Goal: Task Accomplishment & Management: Use online tool/utility

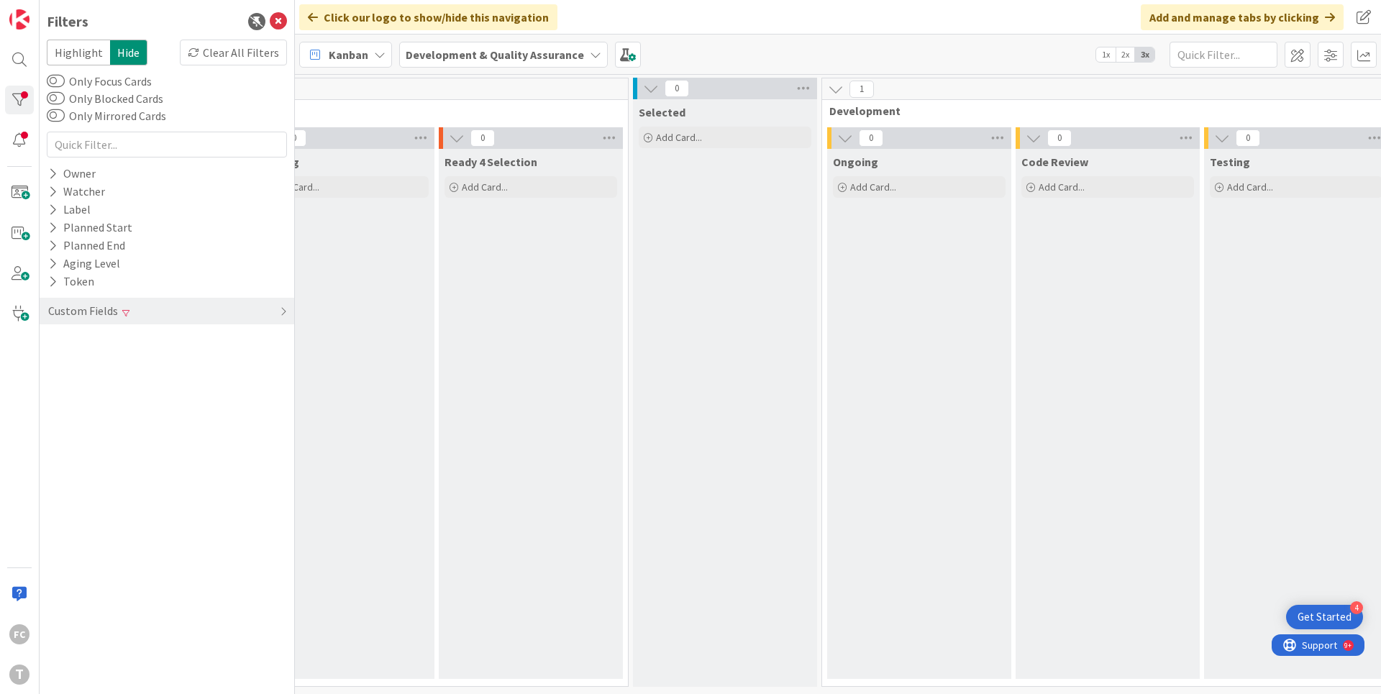
scroll to position [0, 526]
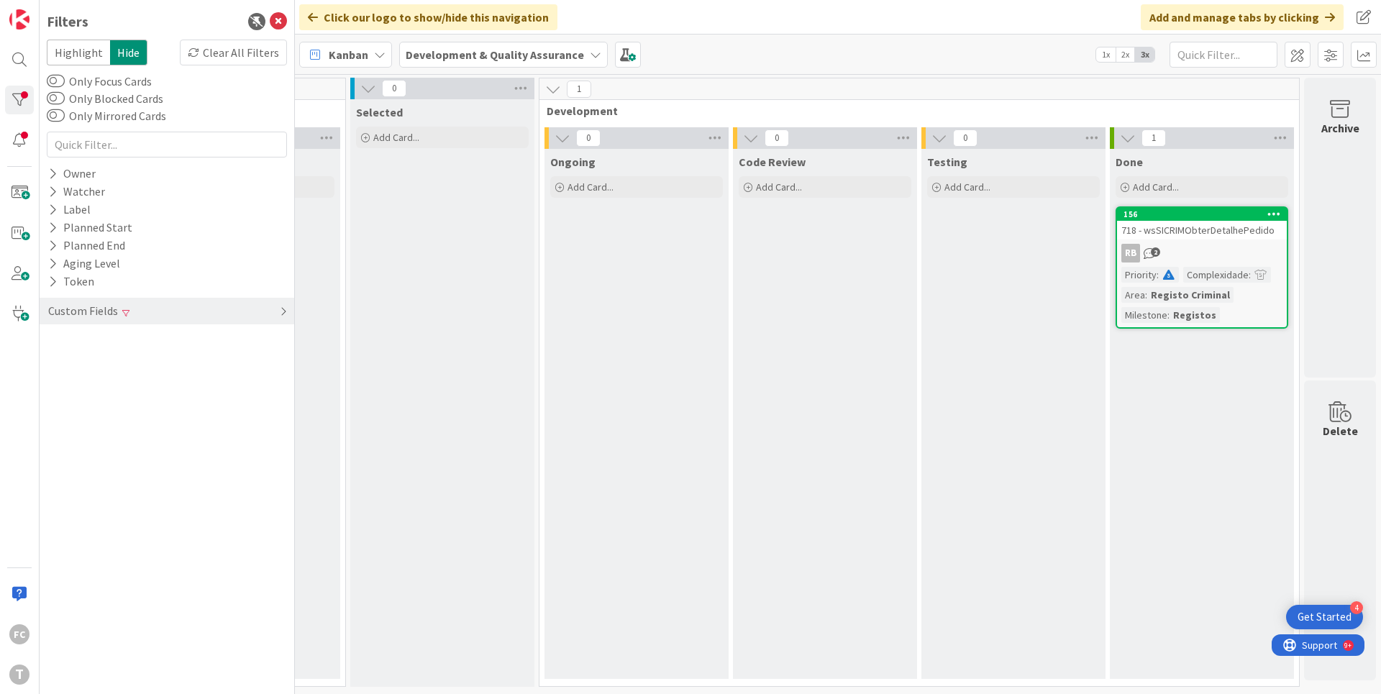
click at [283, 311] on icon at bounding box center [283, 312] width 7 height 12
click at [51, 336] on icon at bounding box center [52, 340] width 9 height 12
click at [57, 419] on icon at bounding box center [55, 419] width 10 height 10
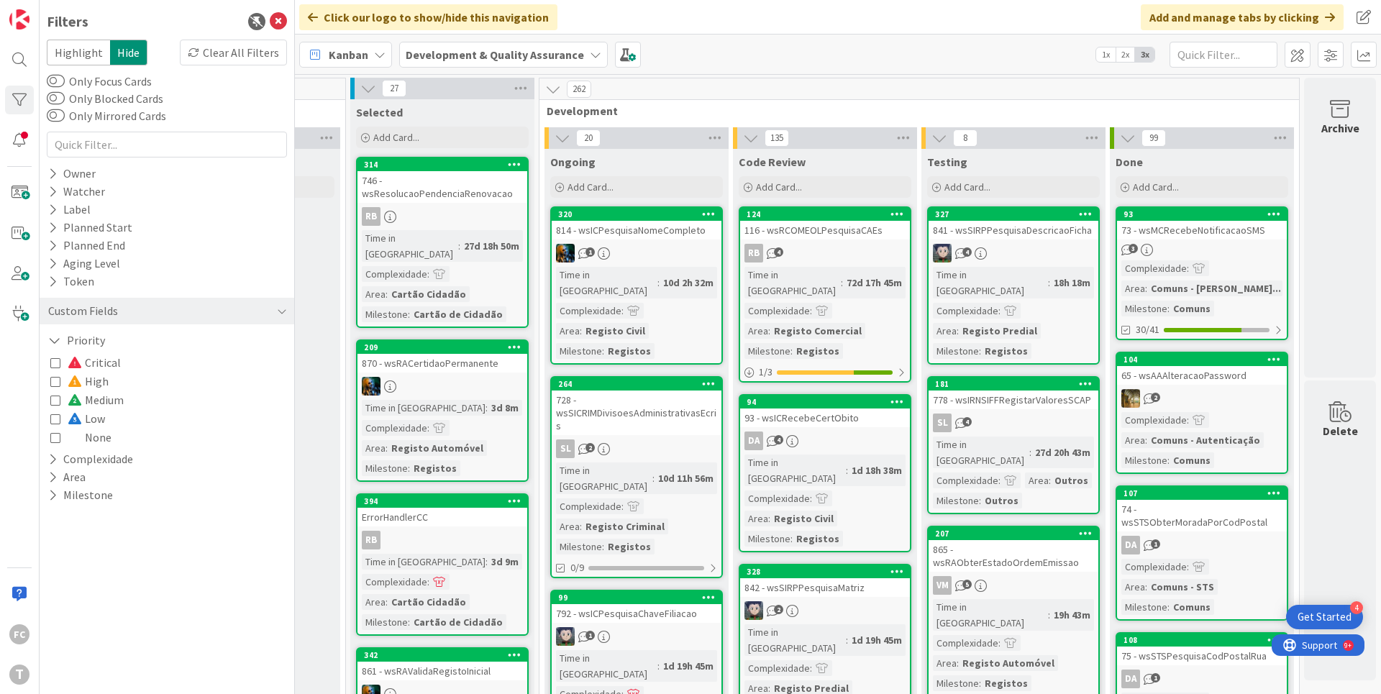
click at [53, 437] on icon at bounding box center [55, 437] width 10 height 10
click at [54, 437] on icon at bounding box center [55, 437] width 10 height 10
click at [59, 419] on icon at bounding box center [55, 419] width 10 height 10
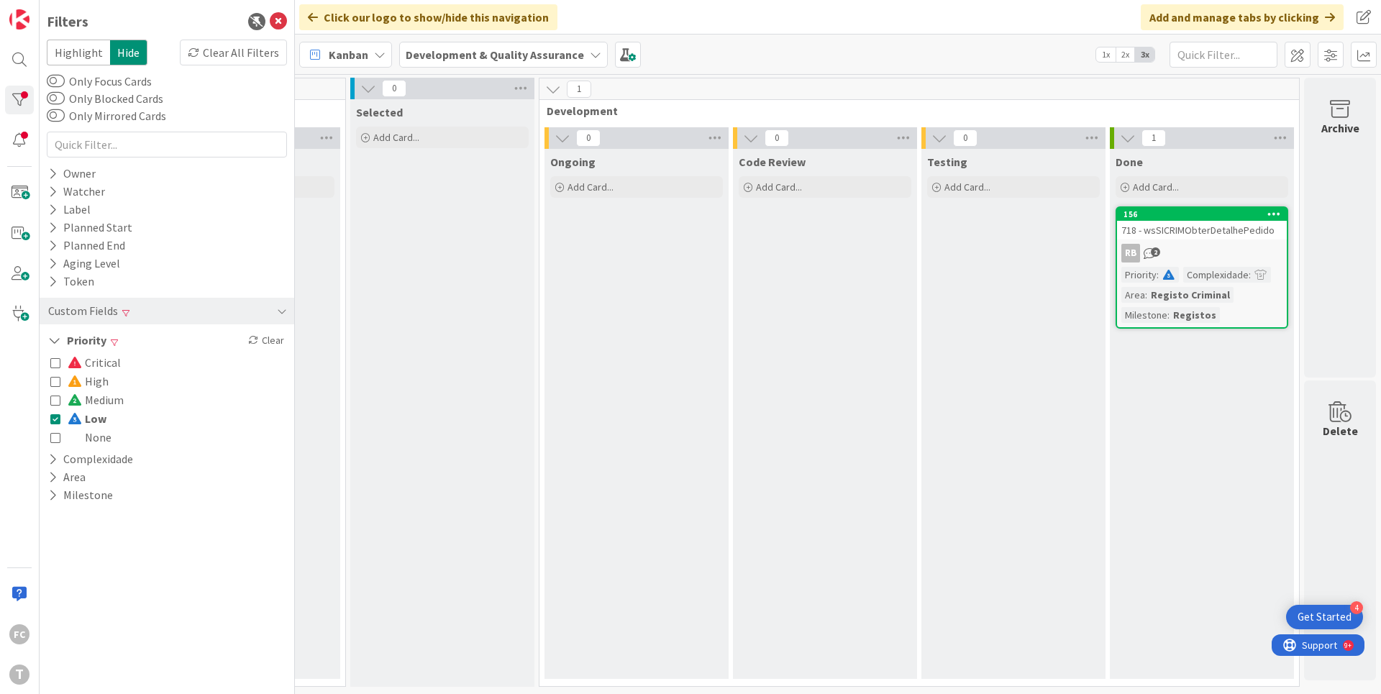
click at [59, 419] on icon at bounding box center [55, 419] width 10 height 10
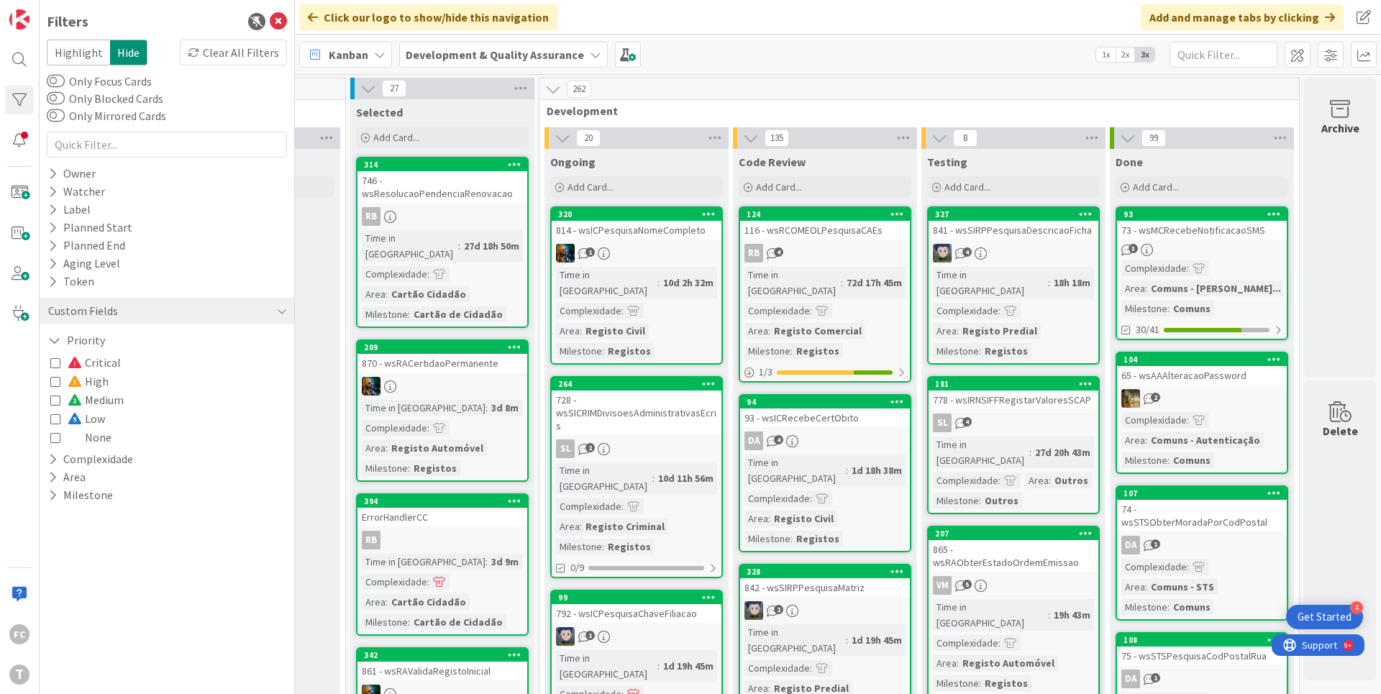
click at [56, 435] on icon at bounding box center [55, 437] width 10 height 10
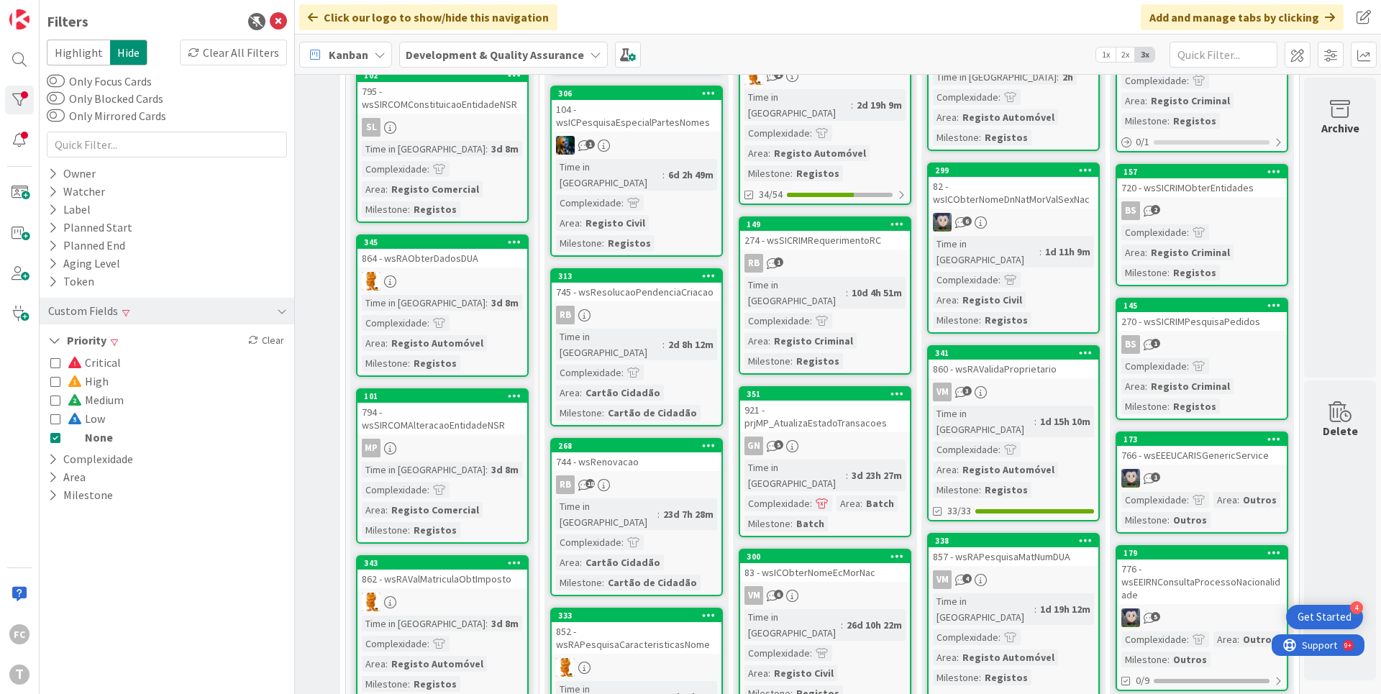
scroll to position [1193, 526]
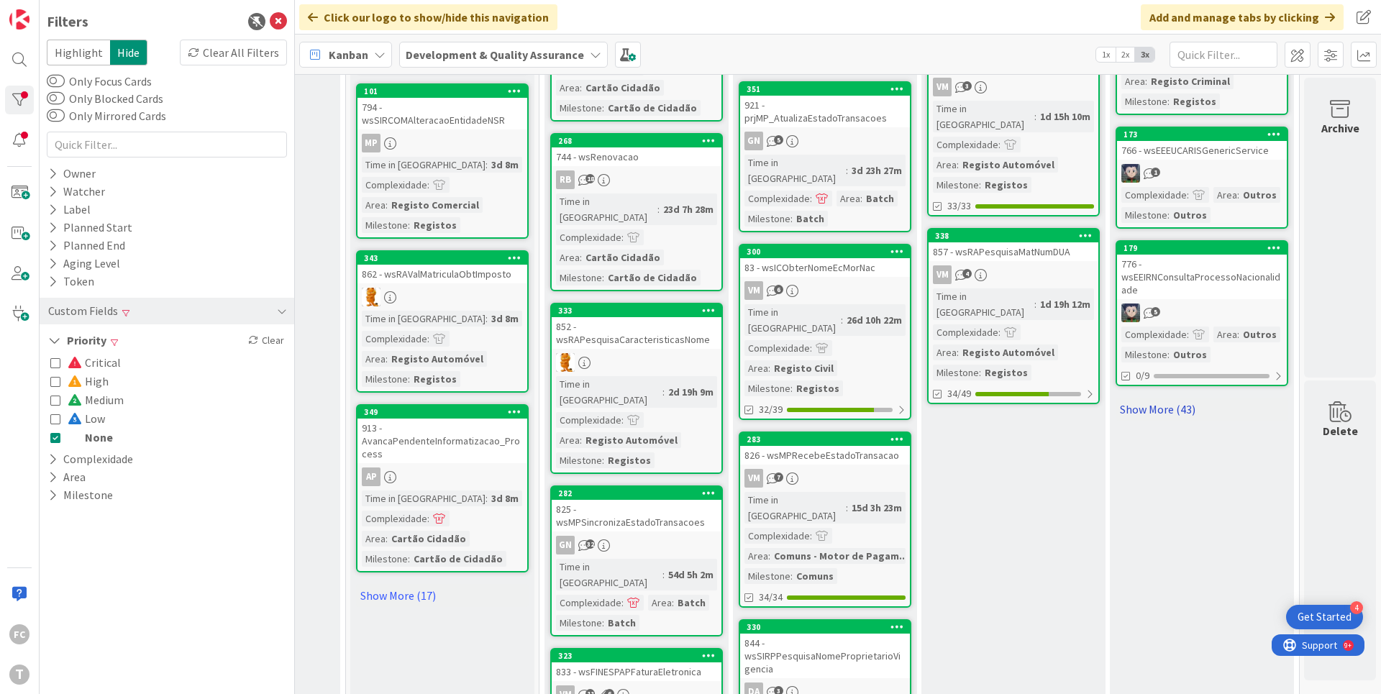
click at [1139, 398] on link "Show More (43)" at bounding box center [1202, 409] width 173 height 23
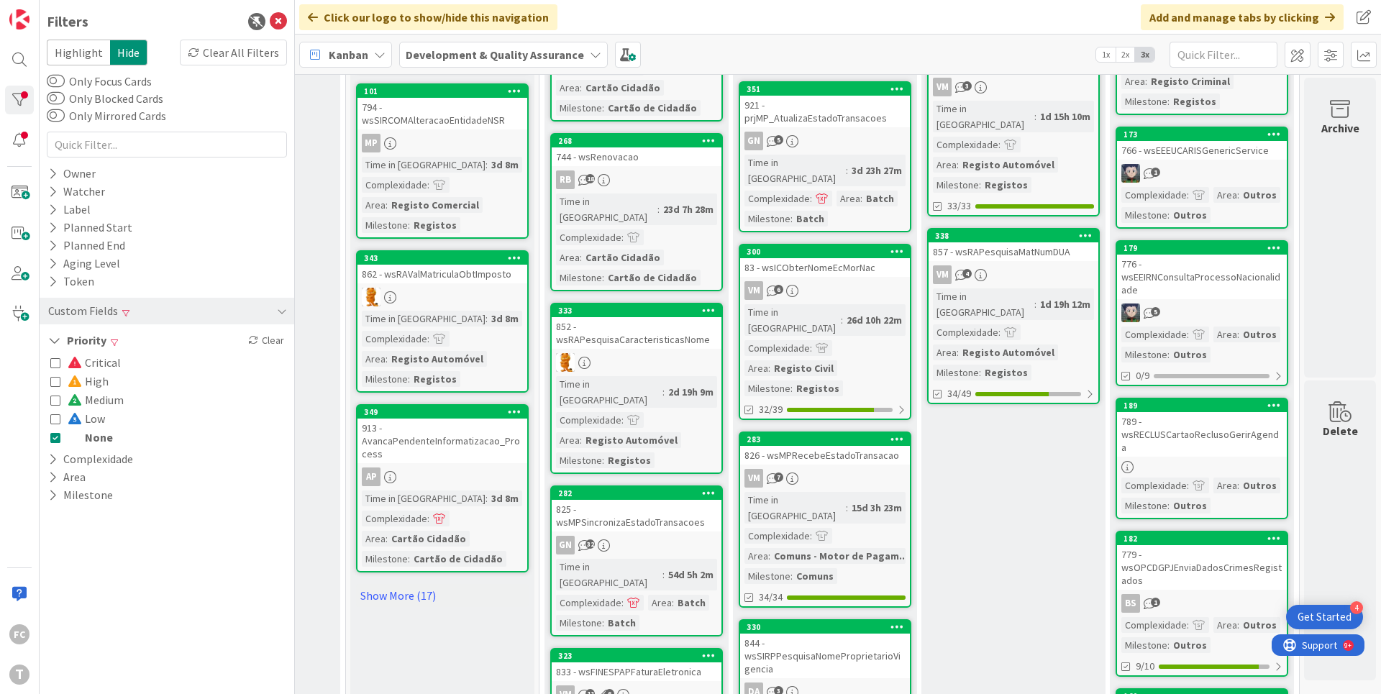
scroll to position [0, 526]
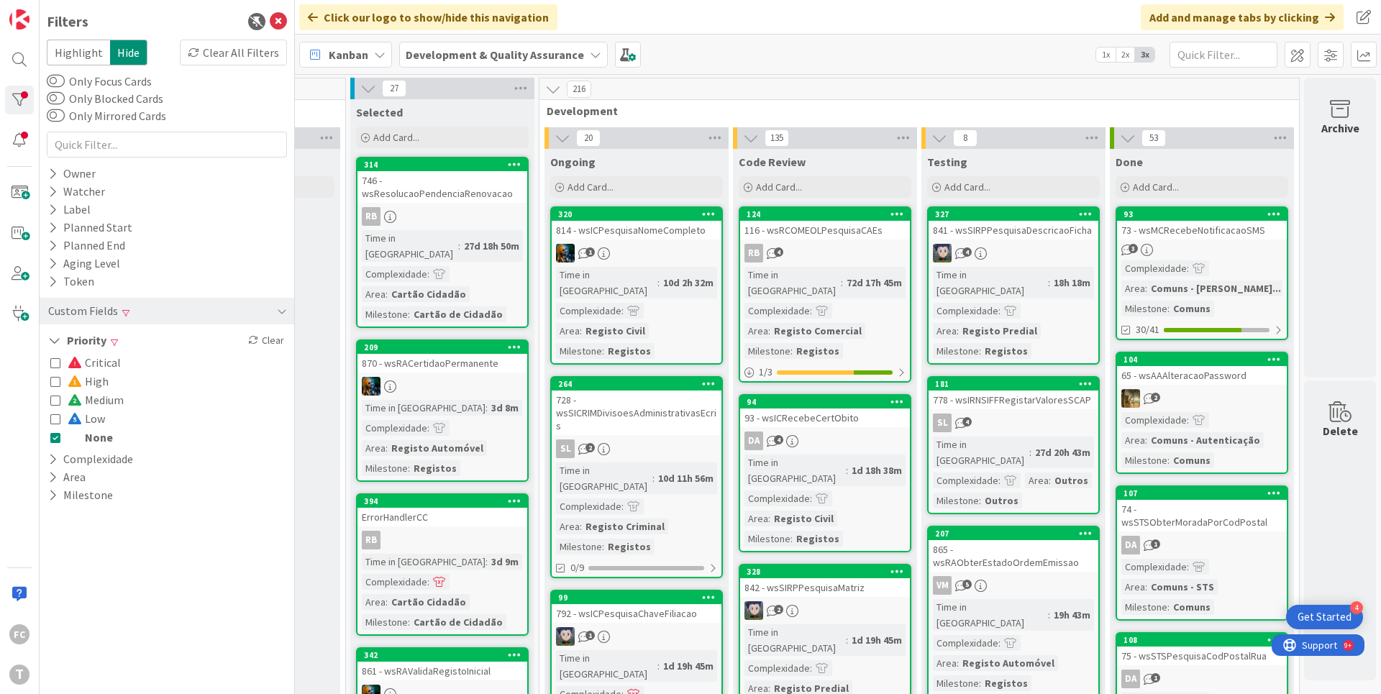
drag, startPoint x: 53, startPoint y: 439, endPoint x: 55, endPoint y: 429, distance: 10.3
click at [53, 439] on icon at bounding box center [55, 437] width 10 height 10
click at [55, 417] on icon at bounding box center [55, 419] width 10 height 10
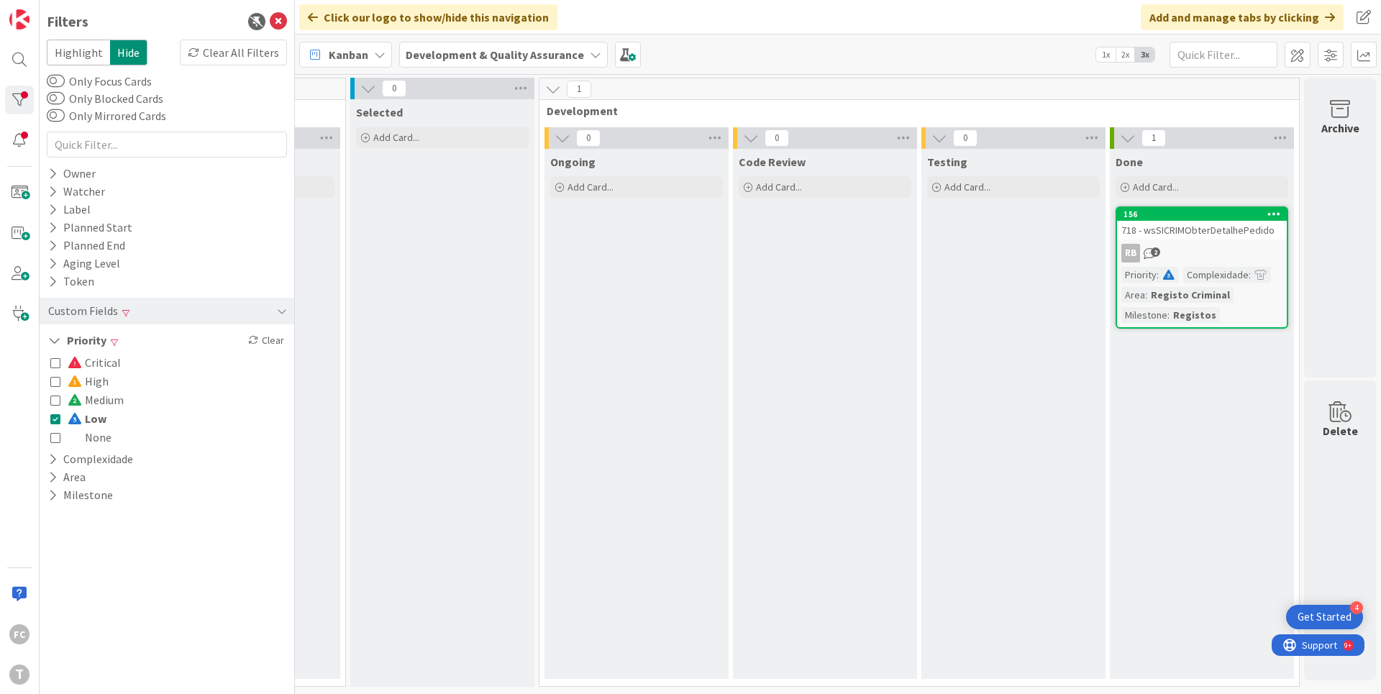
click at [54, 416] on icon at bounding box center [55, 419] width 10 height 10
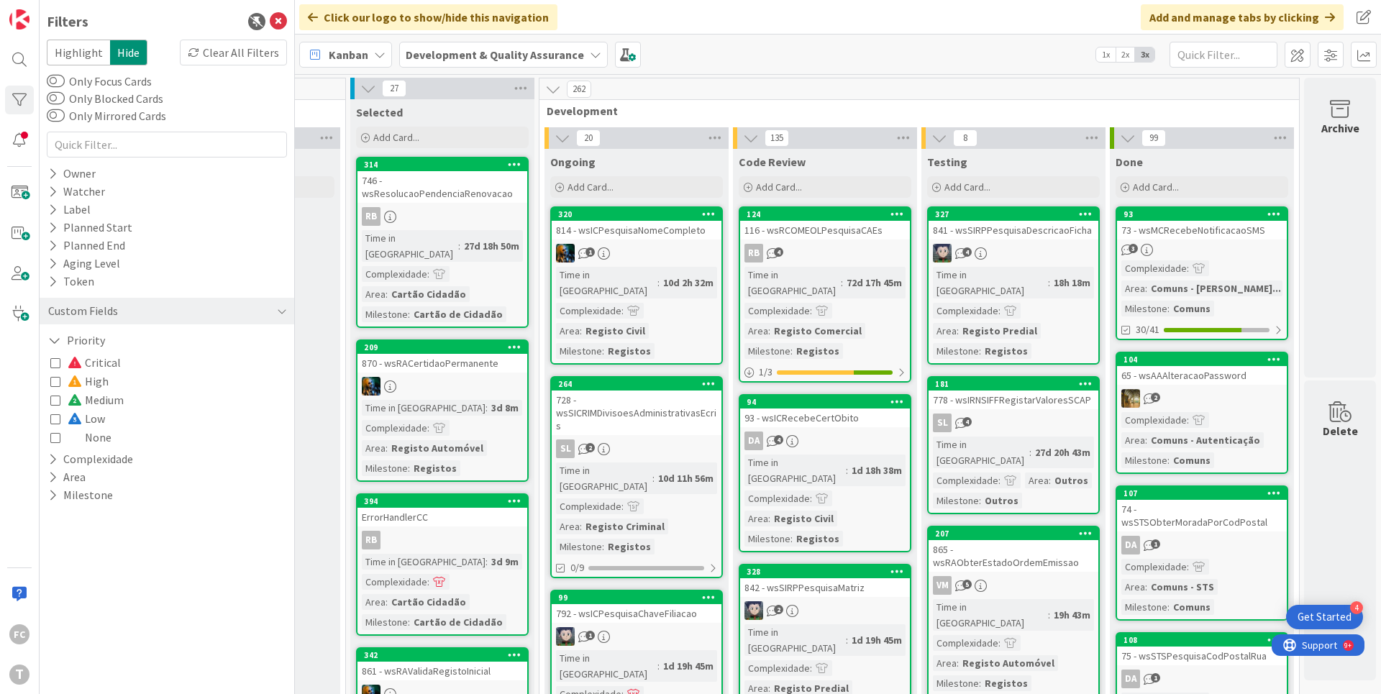
click at [59, 380] on icon at bounding box center [55, 381] width 10 height 10
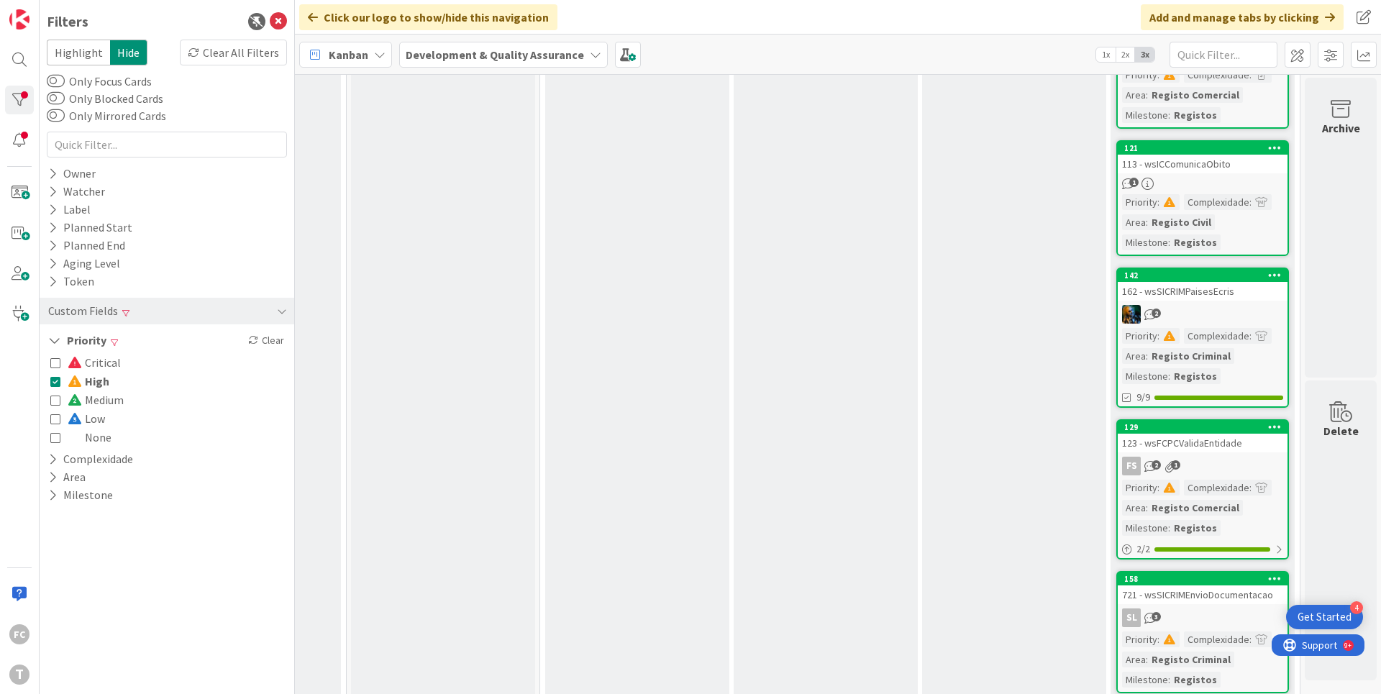
scroll to position [0, 526]
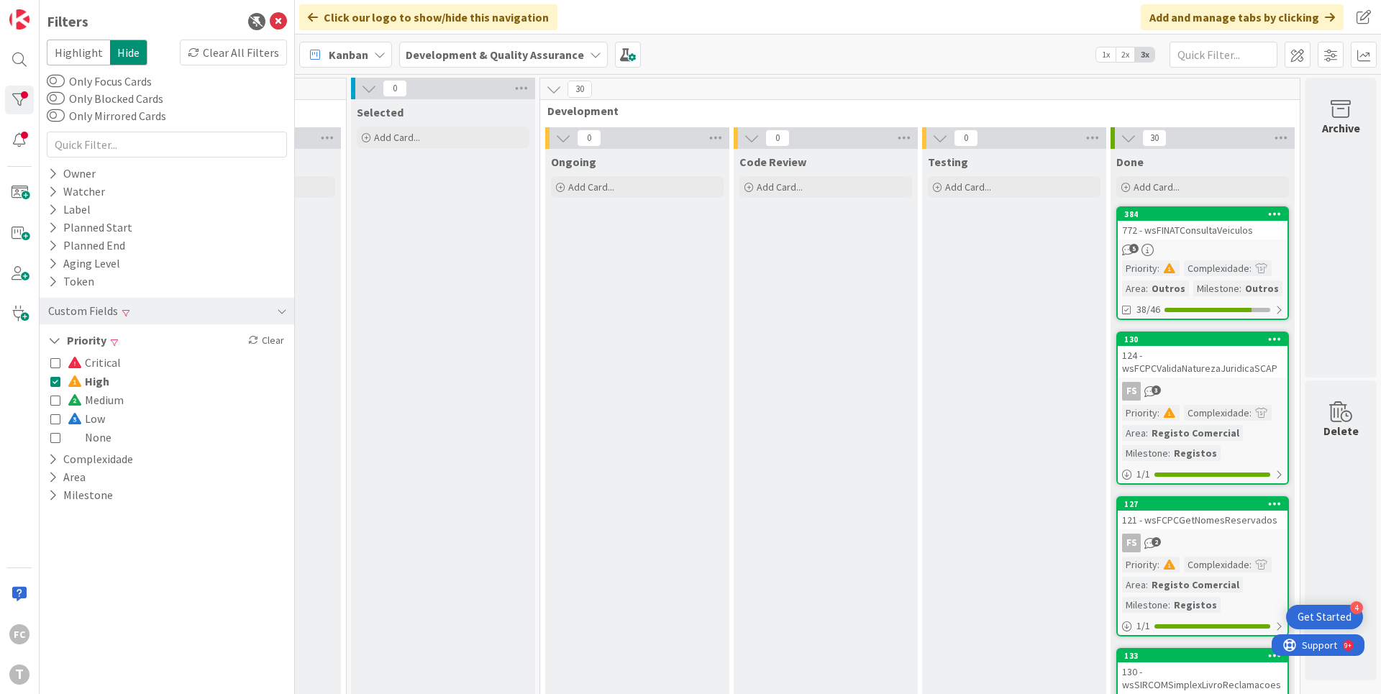
click at [55, 381] on icon at bounding box center [55, 381] width 10 height 10
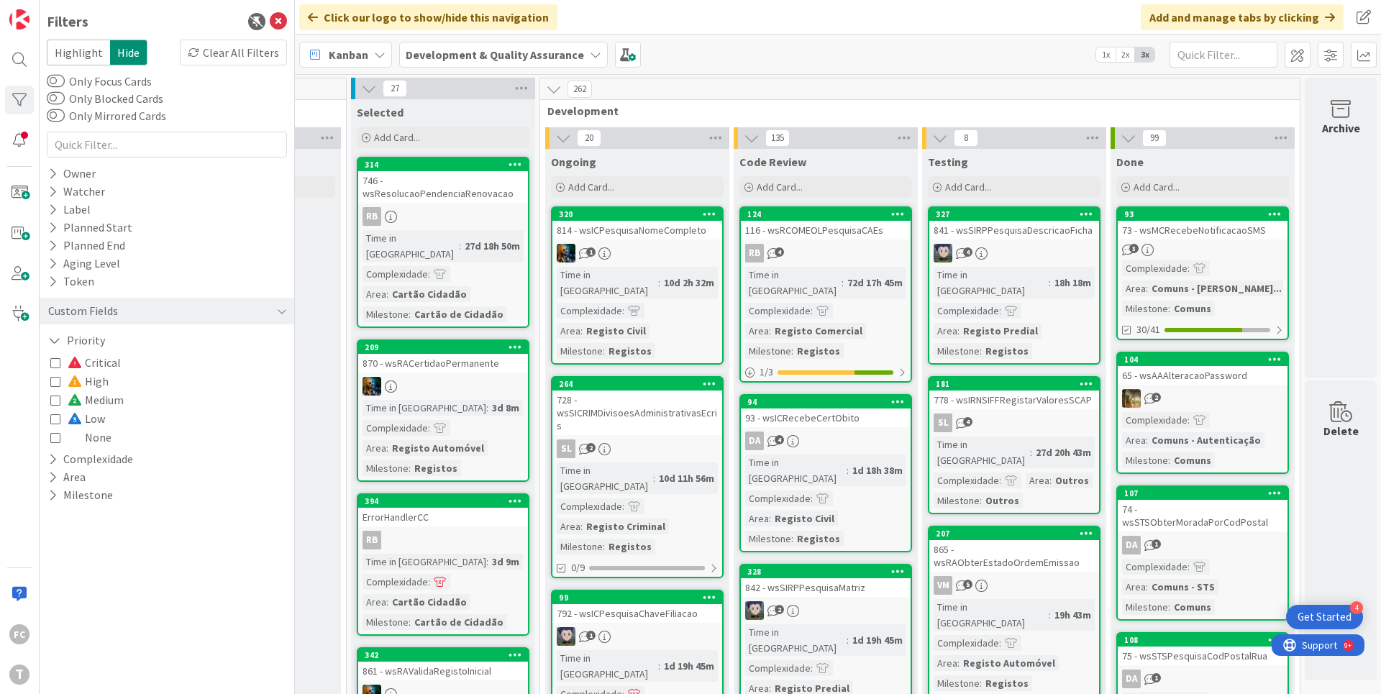
click at [55, 366] on icon at bounding box center [55, 362] width 10 height 10
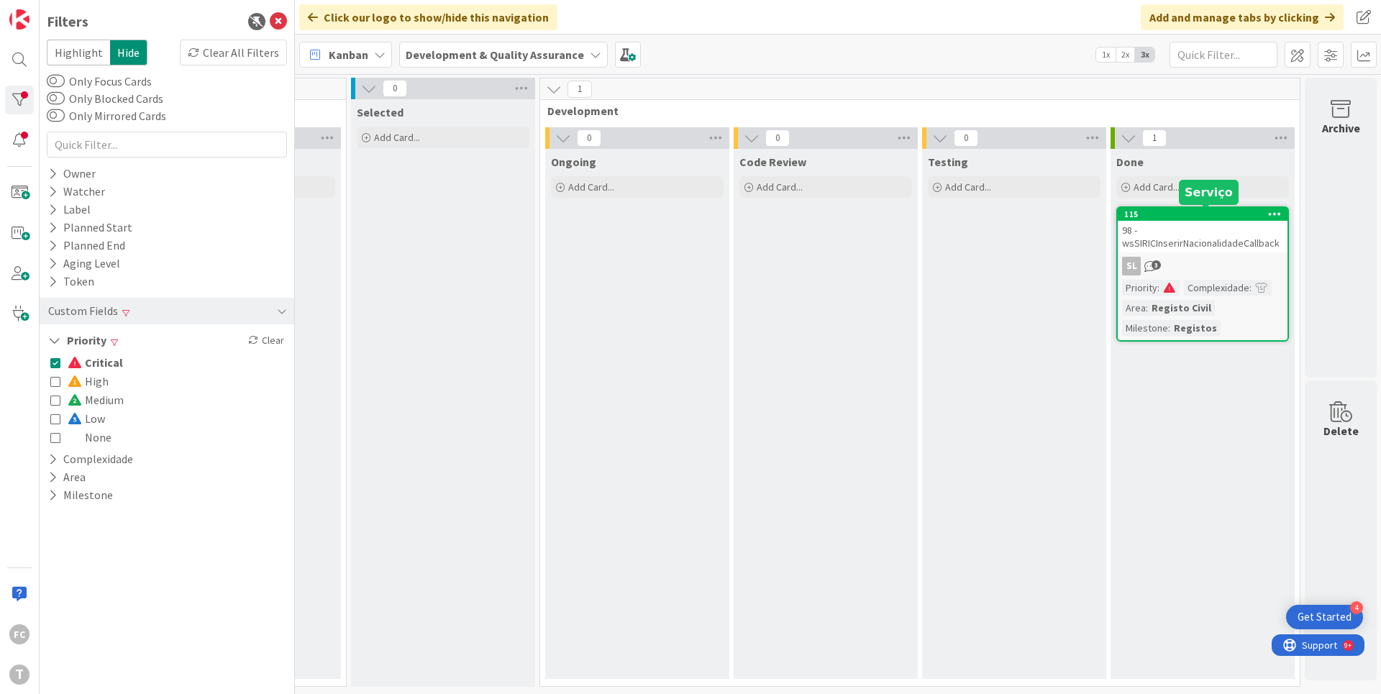
click at [1185, 212] on div "115" at bounding box center [1205, 214] width 163 height 10
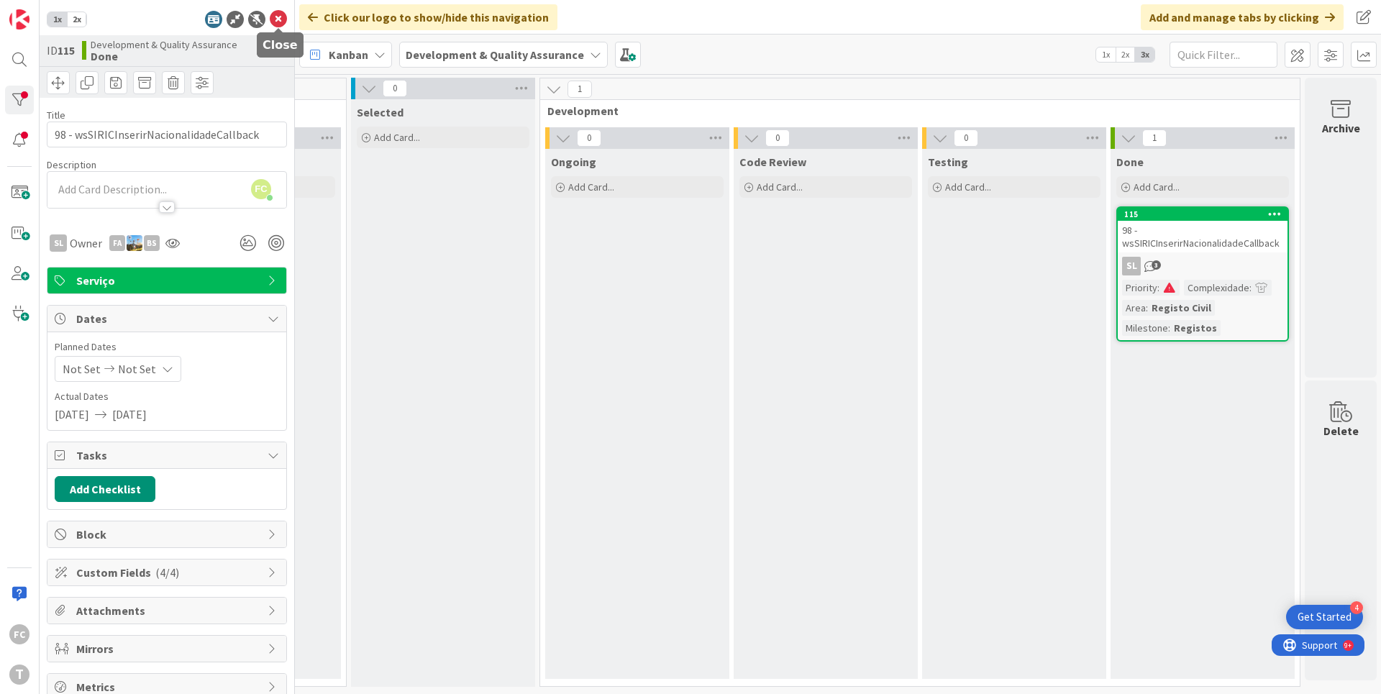
click at [279, 20] on icon at bounding box center [278, 19] width 17 height 17
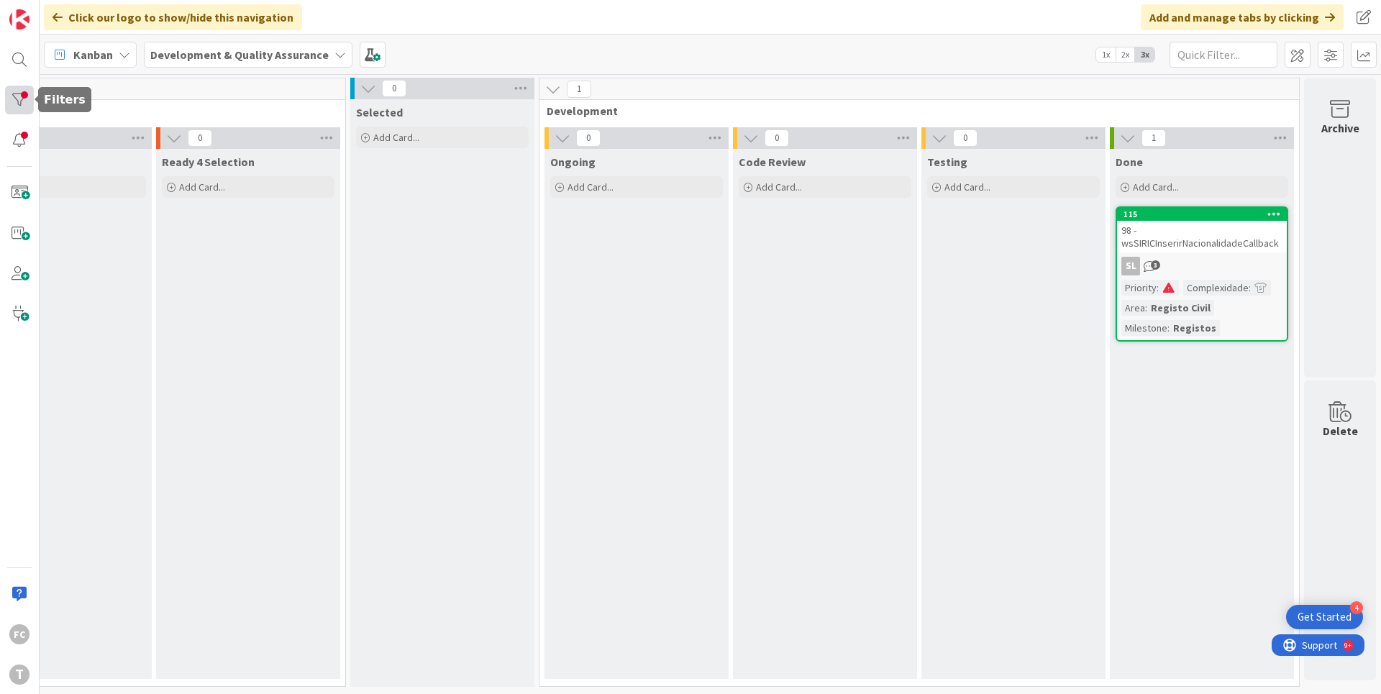
click at [18, 104] on div at bounding box center [19, 100] width 29 height 29
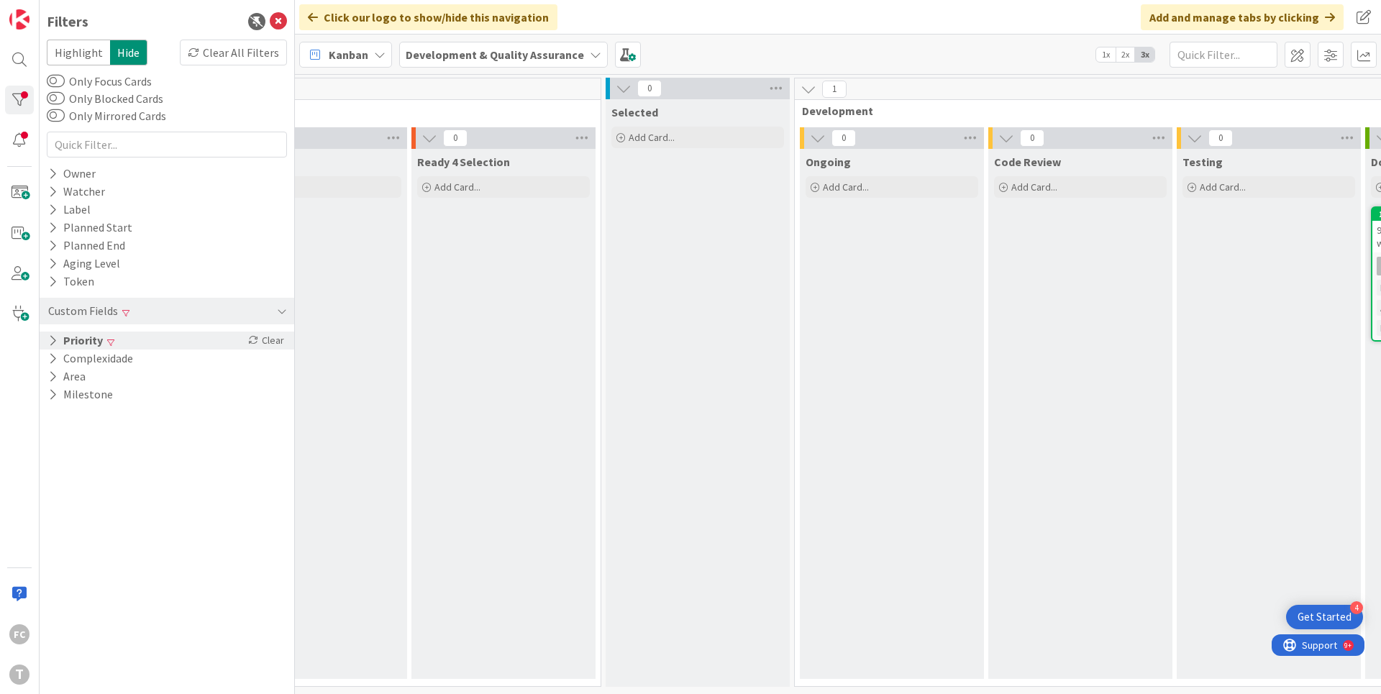
click at [48, 340] on icon at bounding box center [52, 340] width 9 height 12
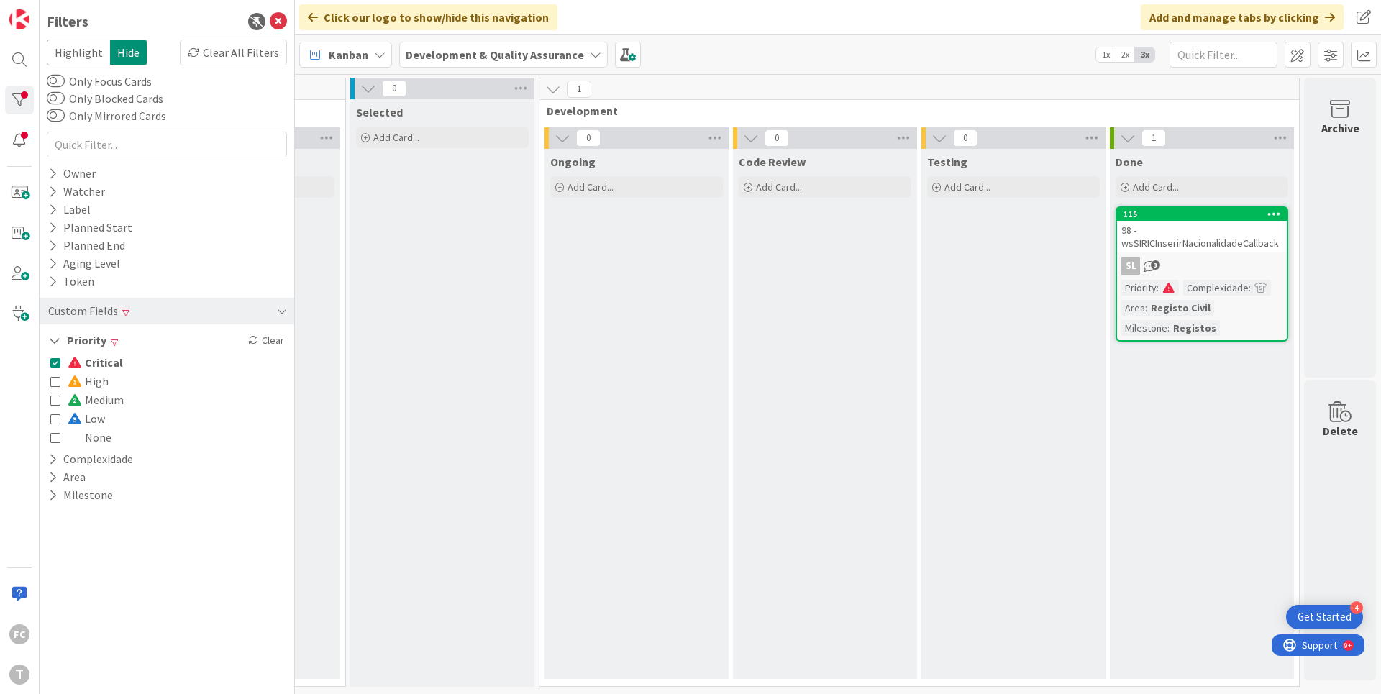
click at [55, 399] on icon at bounding box center [55, 400] width 10 height 10
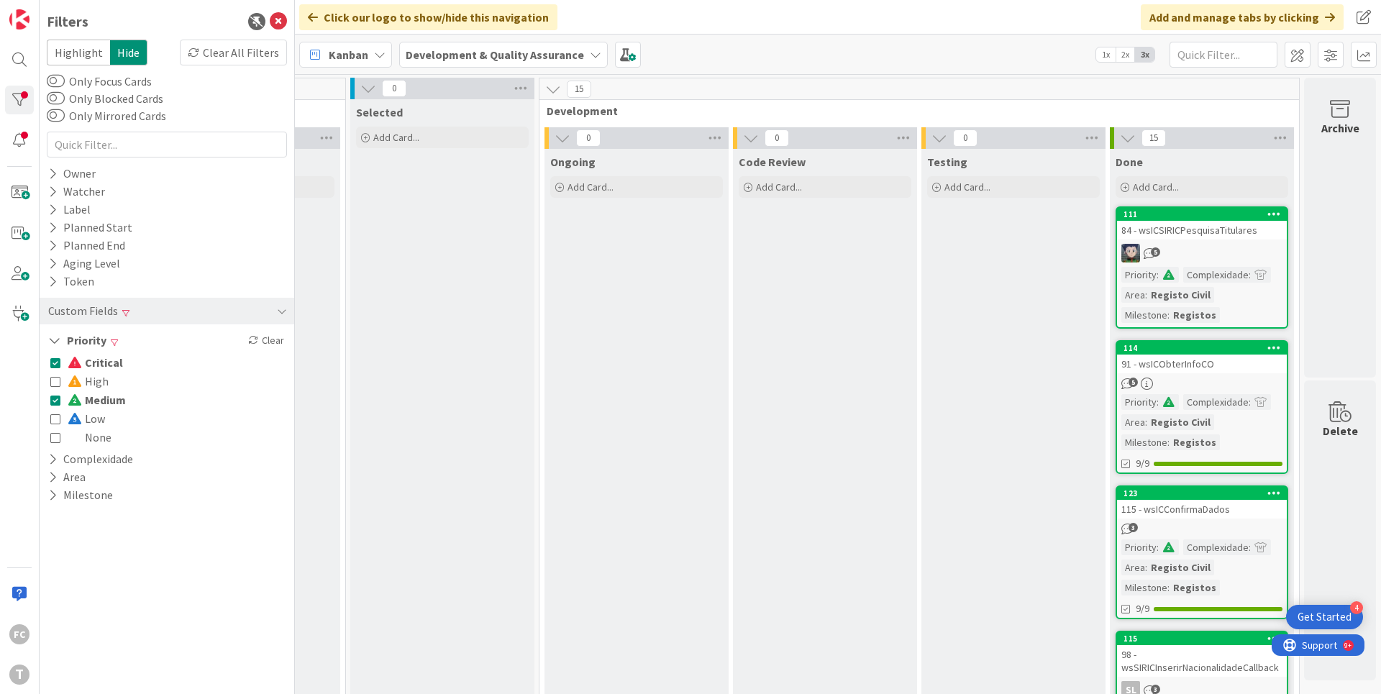
drag, startPoint x: 54, startPoint y: 361, endPoint x: 70, endPoint y: 368, distance: 17.1
click at [54, 361] on icon at bounding box center [55, 362] width 10 height 10
drag, startPoint x: 52, startPoint y: 400, endPoint x: 45, endPoint y: 382, distance: 19.1
click at [52, 398] on icon at bounding box center [55, 400] width 10 height 10
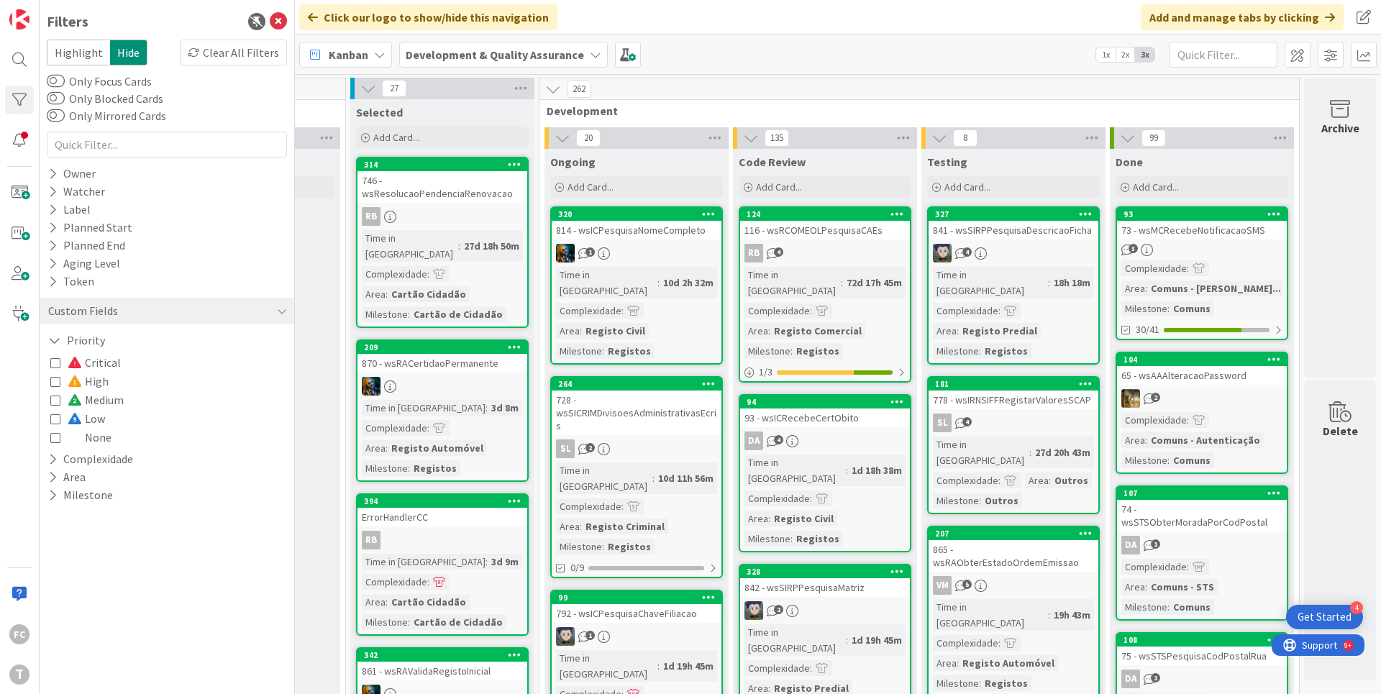
drag, startPoint x: 53, startPoint y: 381, endPoint x: 157, endPoint y: 399, distance: 105.8
click at [53, 381] on icon at bounding box center [55, 381] width 10 height 10
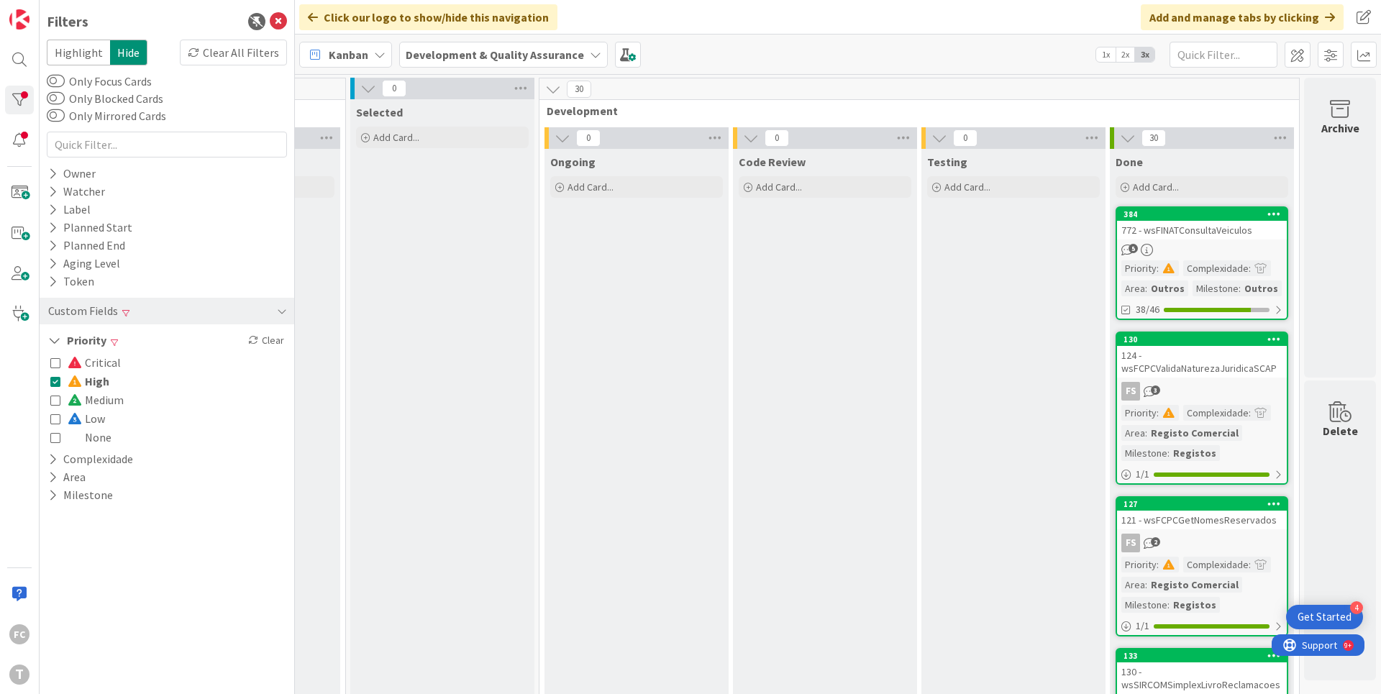
click at [55, 381] on icon at bounding box center [55, 381] width 10 height 10
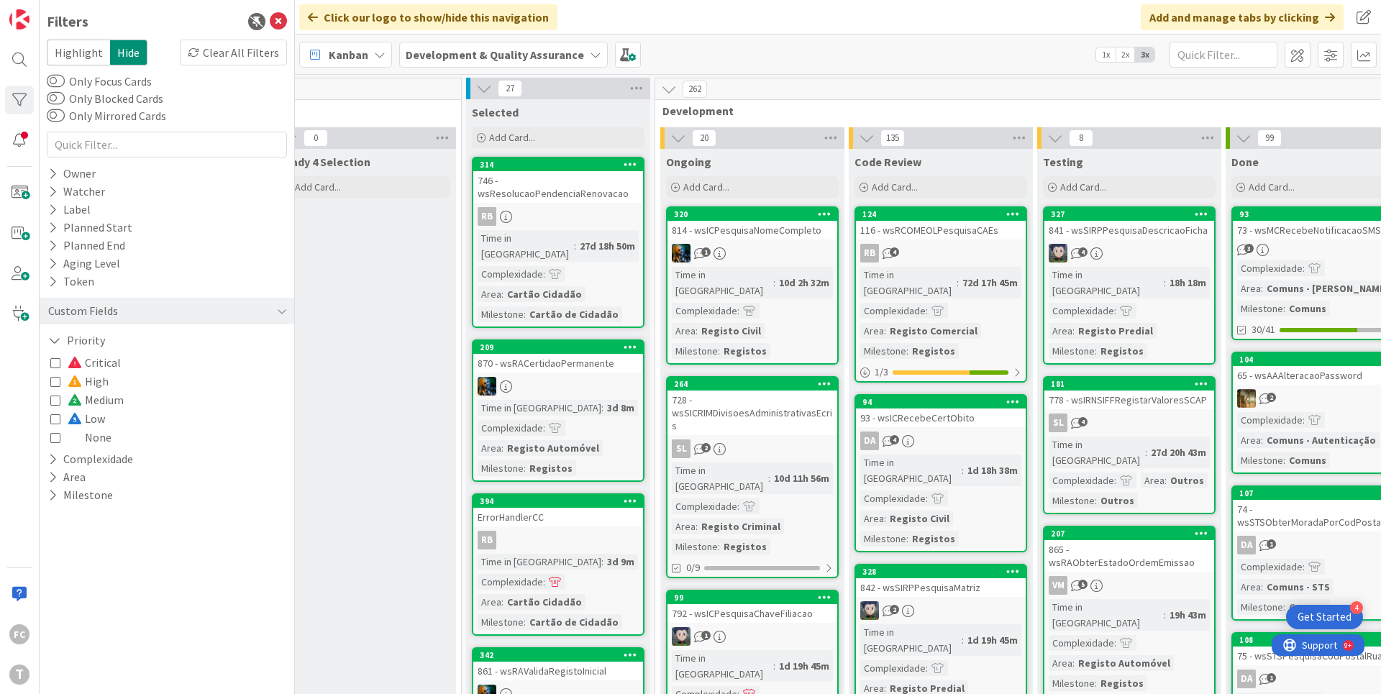
scroll to position [0, 400]
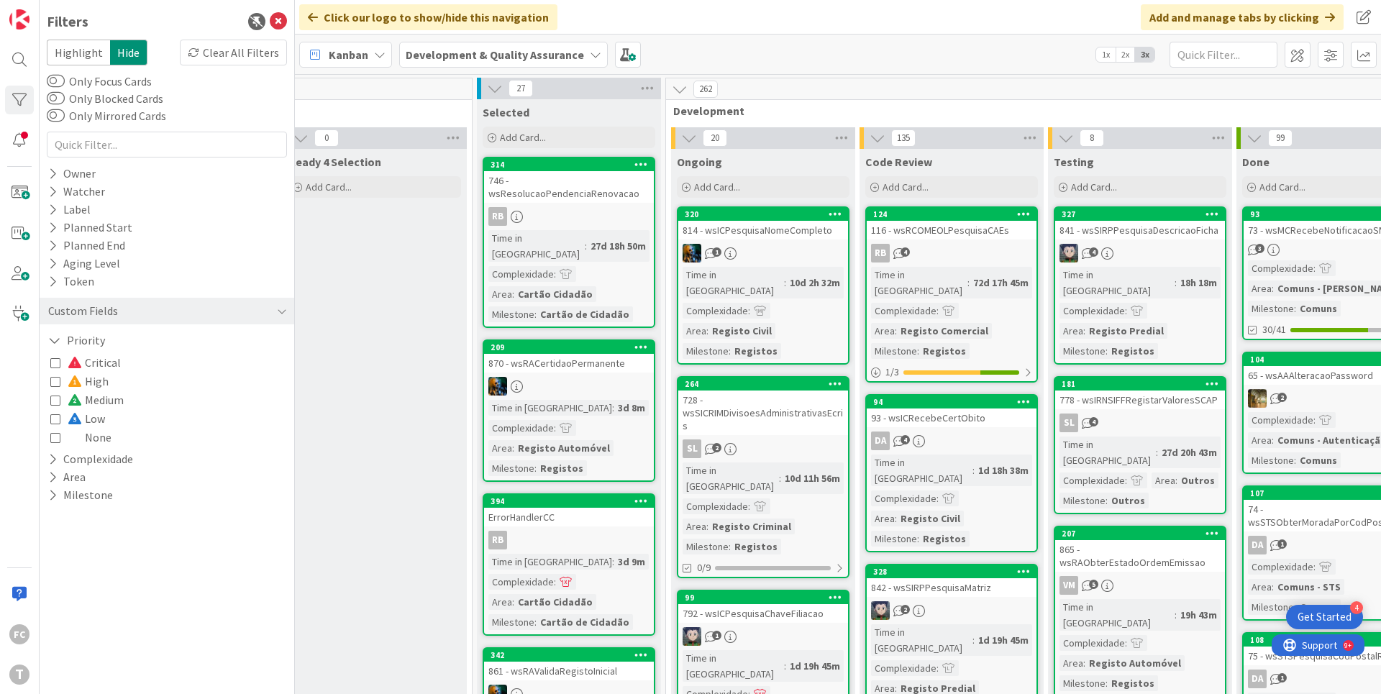
click at [58, 401] on icon at bounding box center [55, 400] width 10 height 10
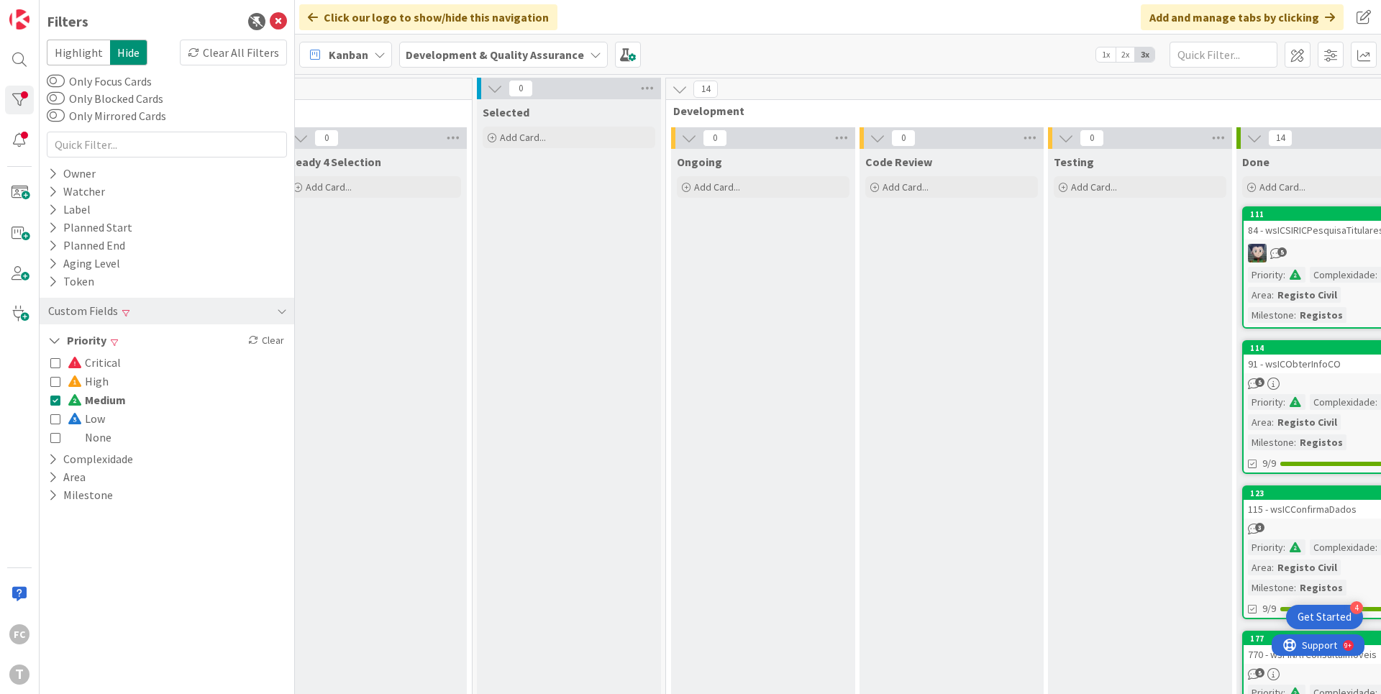
click at [59, 398] on icon at bounding box center [55, 400] width 10 height 10
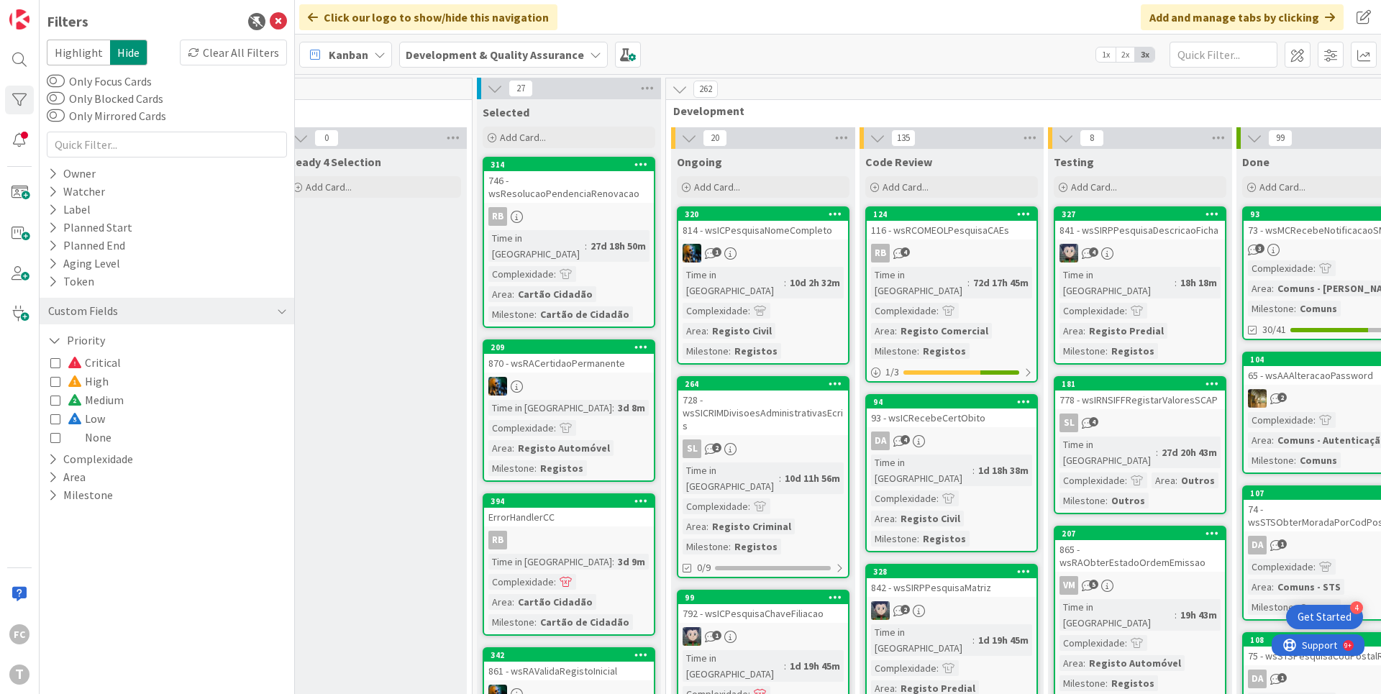
click at [55, 360] on icon at bounding box center [55, 362] width 10 height 10
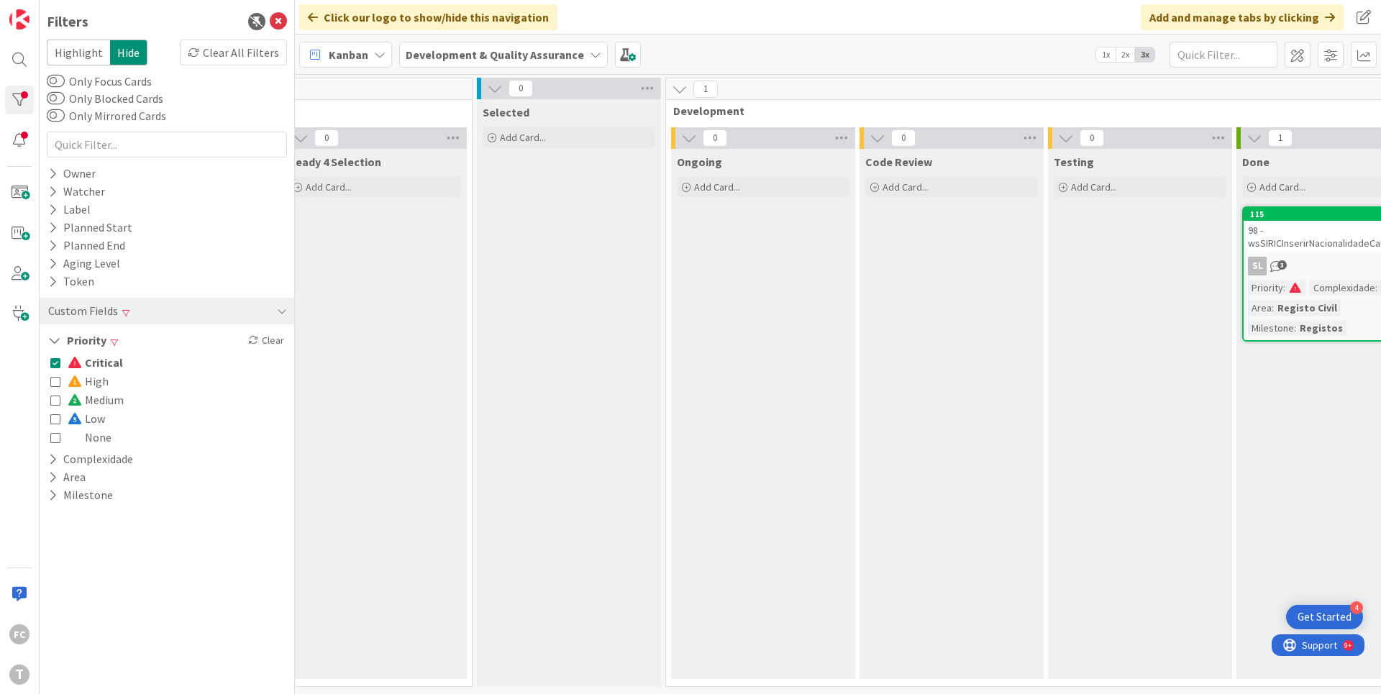
click at [56, 421] on icon at bounding box center [55, 419] width 10 height 10
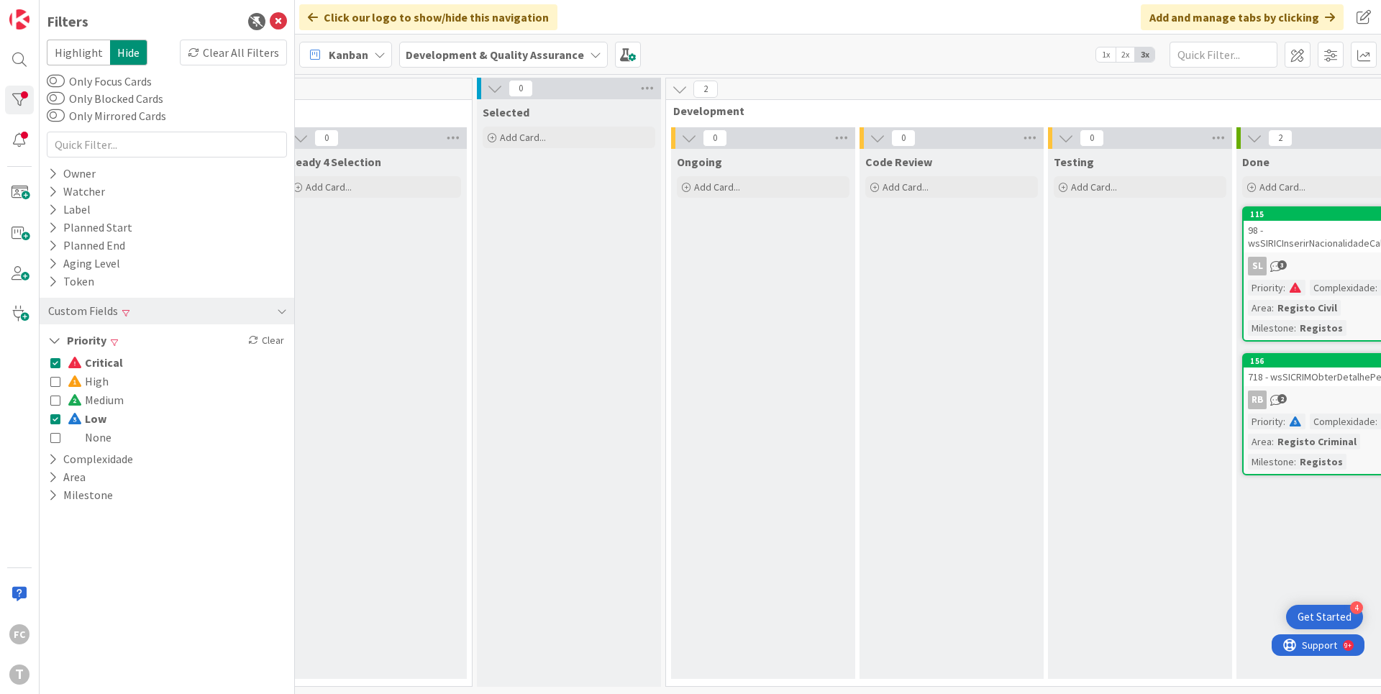
click at [58, 360] on icon at bounding box center [55, 362] width 10 height 10
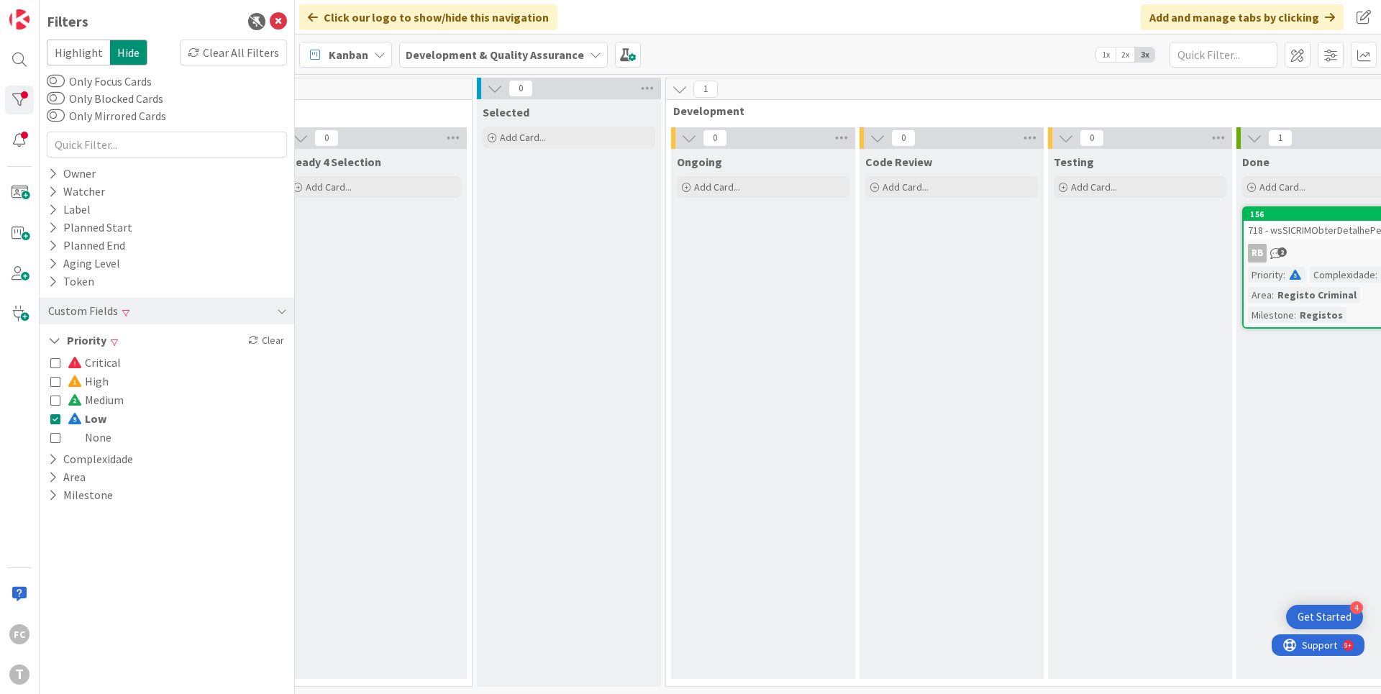
click at [53, 382] on icon at bounding box center [55, 381] width 10 height 10
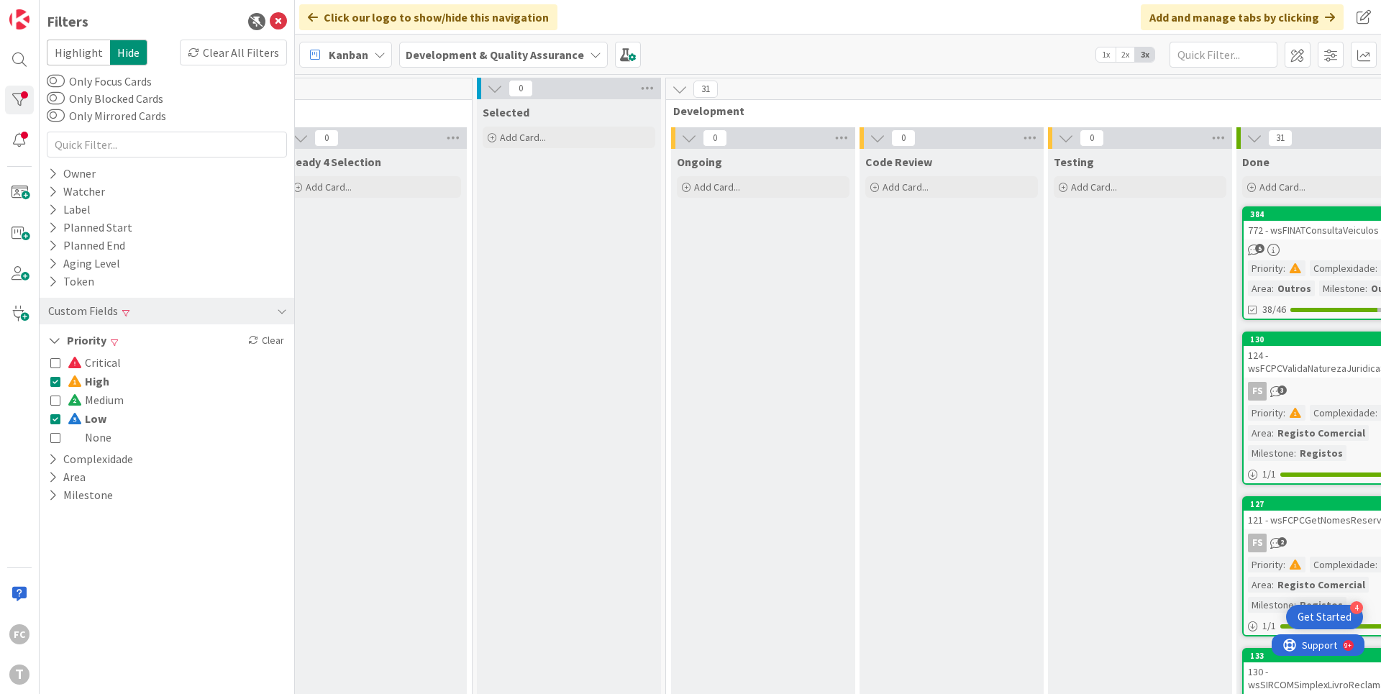
click at [61, 422] on button "Low" at bounding box center [78, 418] width 56 height 19
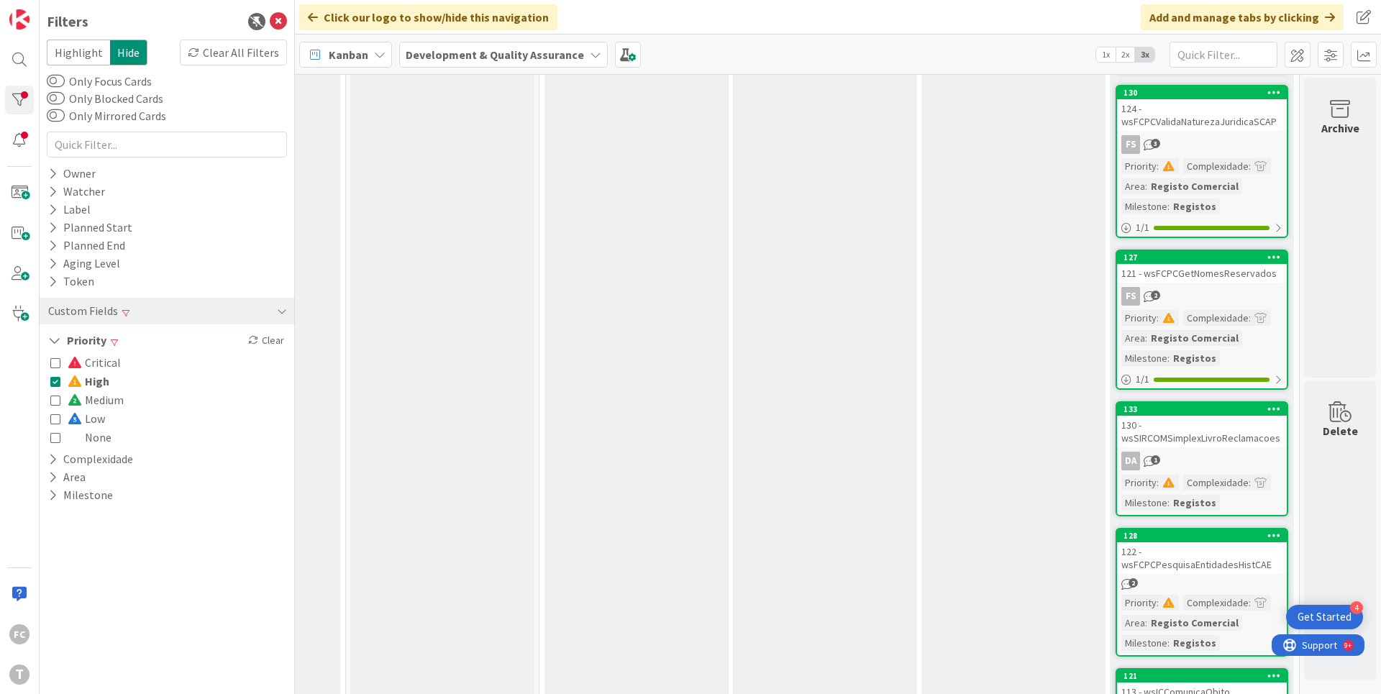
scroll to position [0, 526]
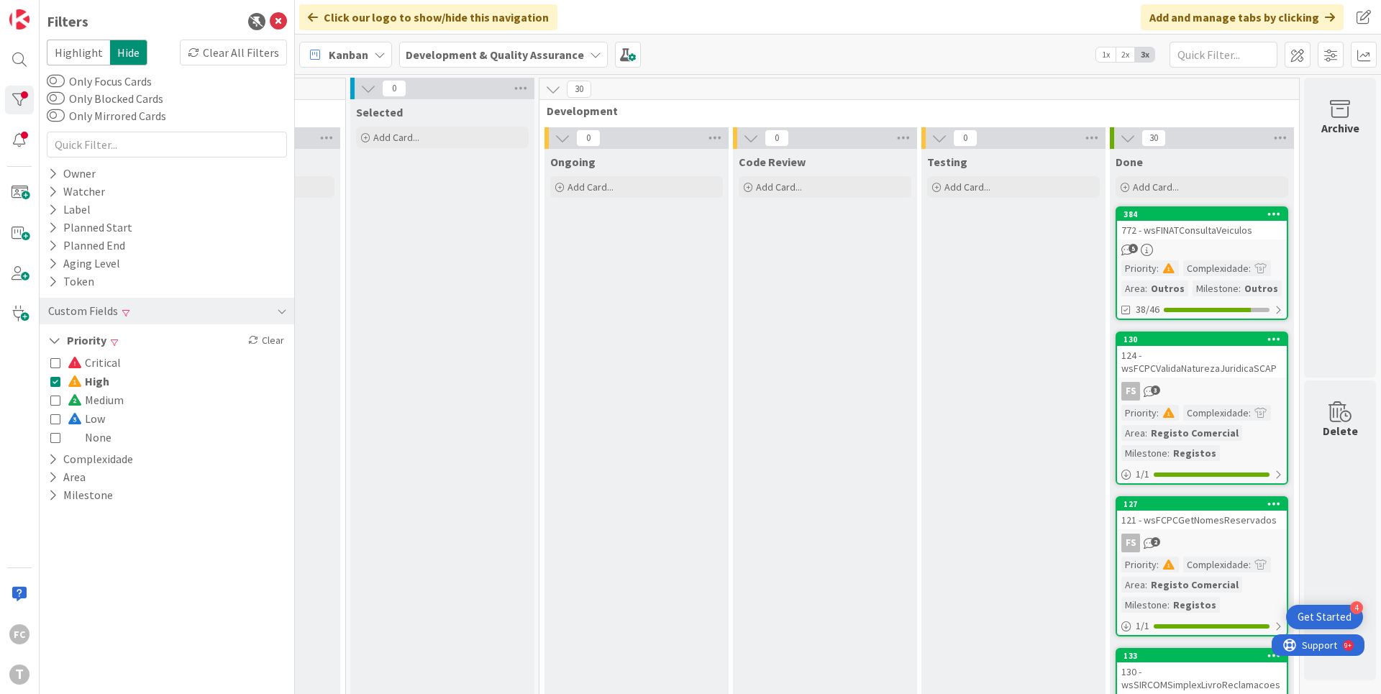
click at [56, 384] on icon at bounding box center [55, 381] width 10 height 10
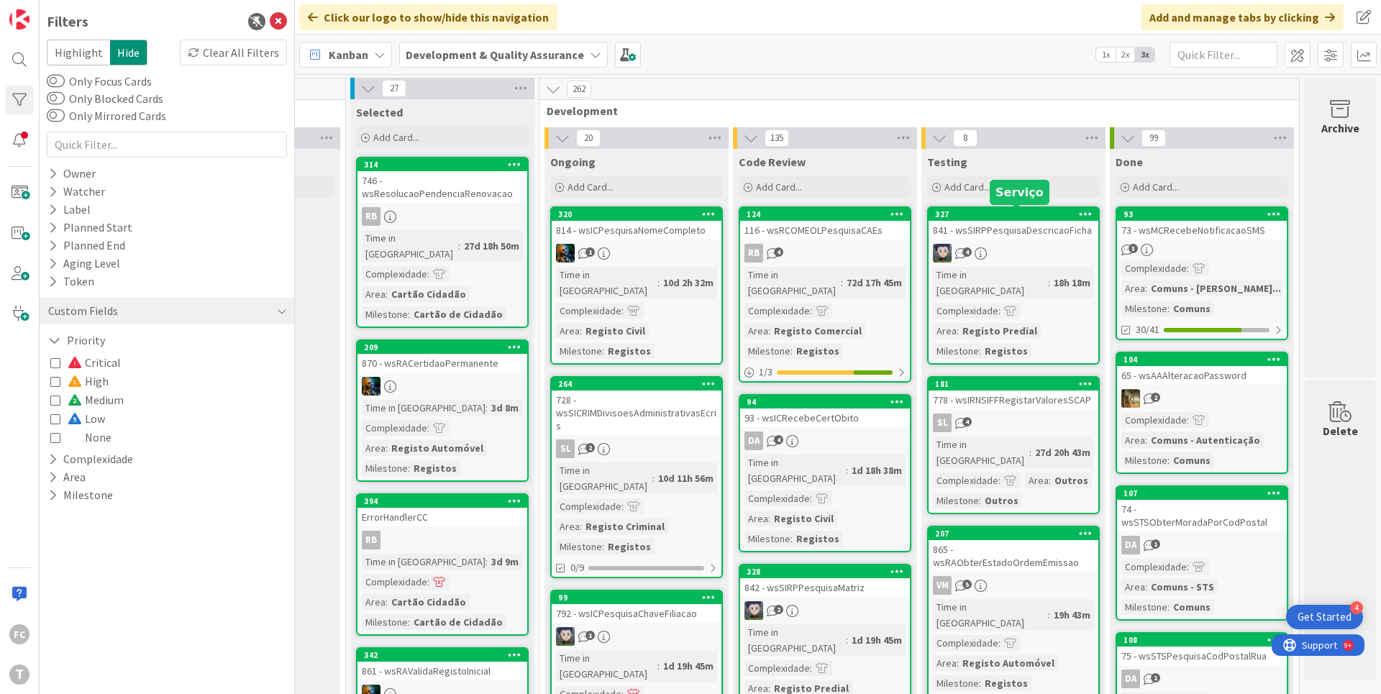
click at [1009, 212] on div "327" at bounding box center [1016, 214] width 163 height 10
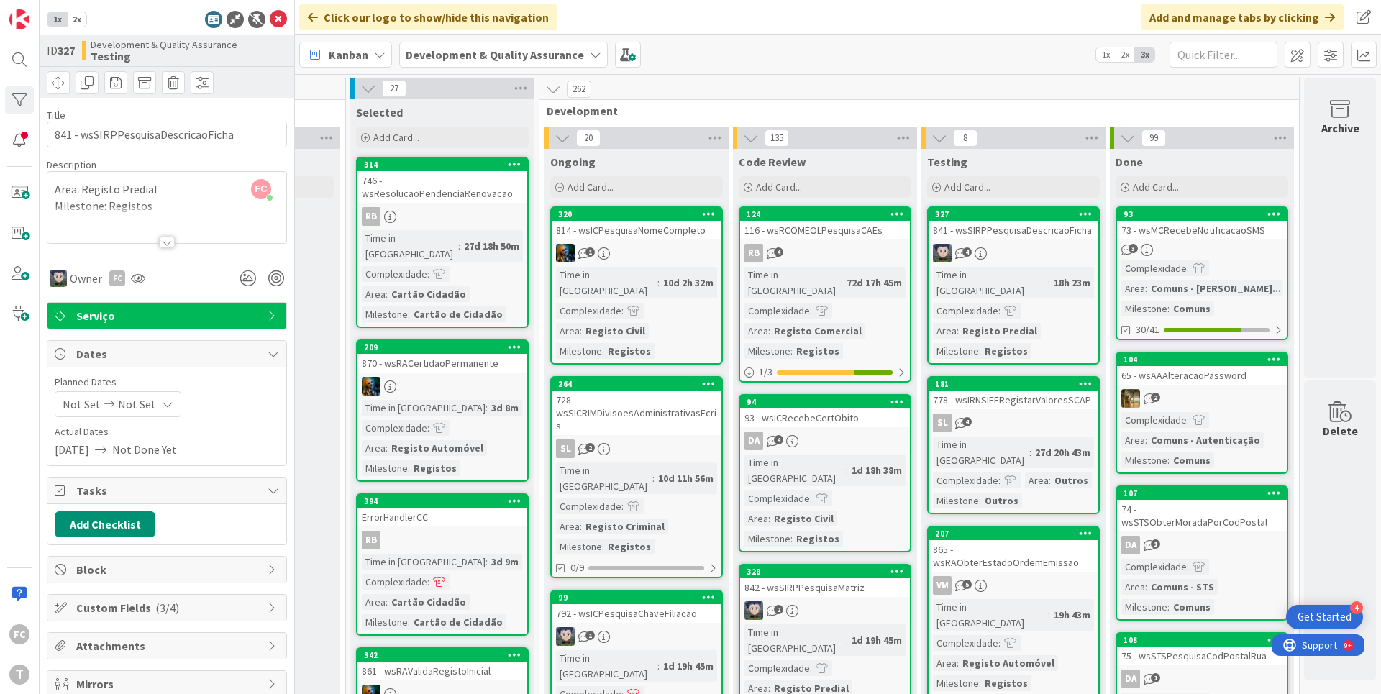
scroll to position [0, 519]
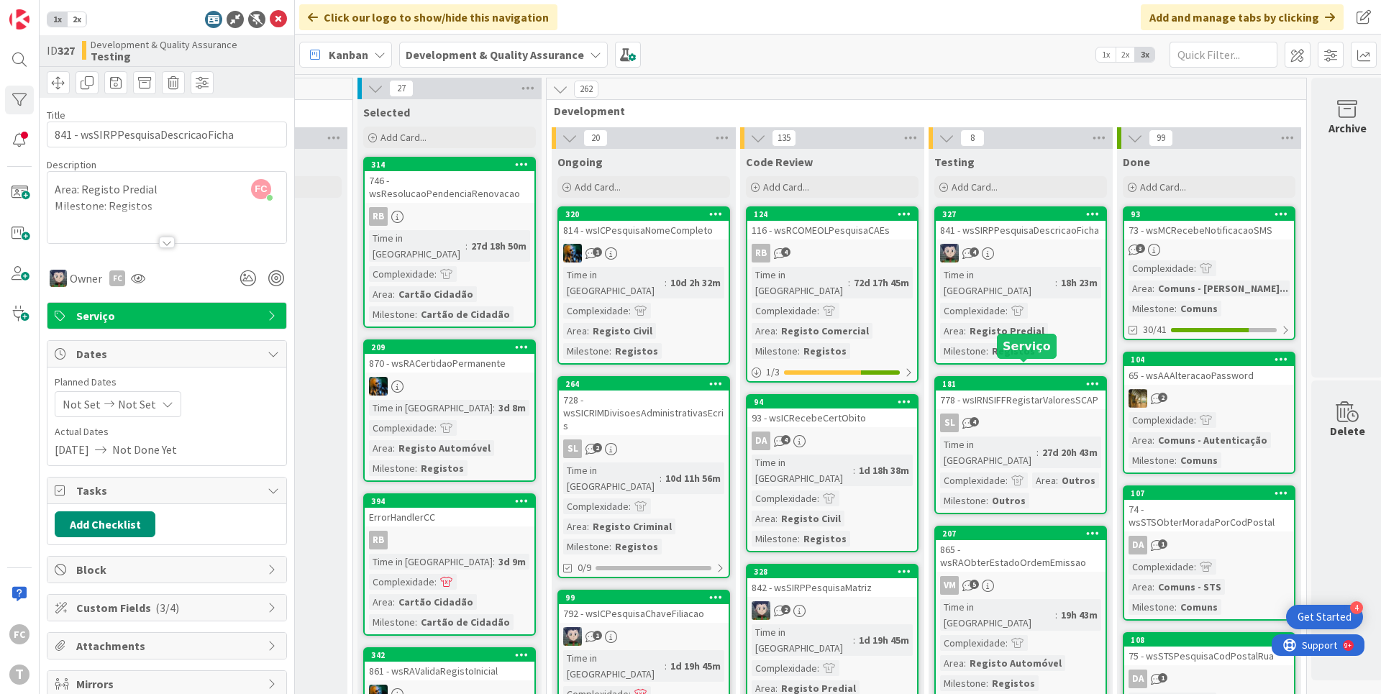
click at [1038, 379] on div "181" at bounding box center [1023, 384] width 163 height 10
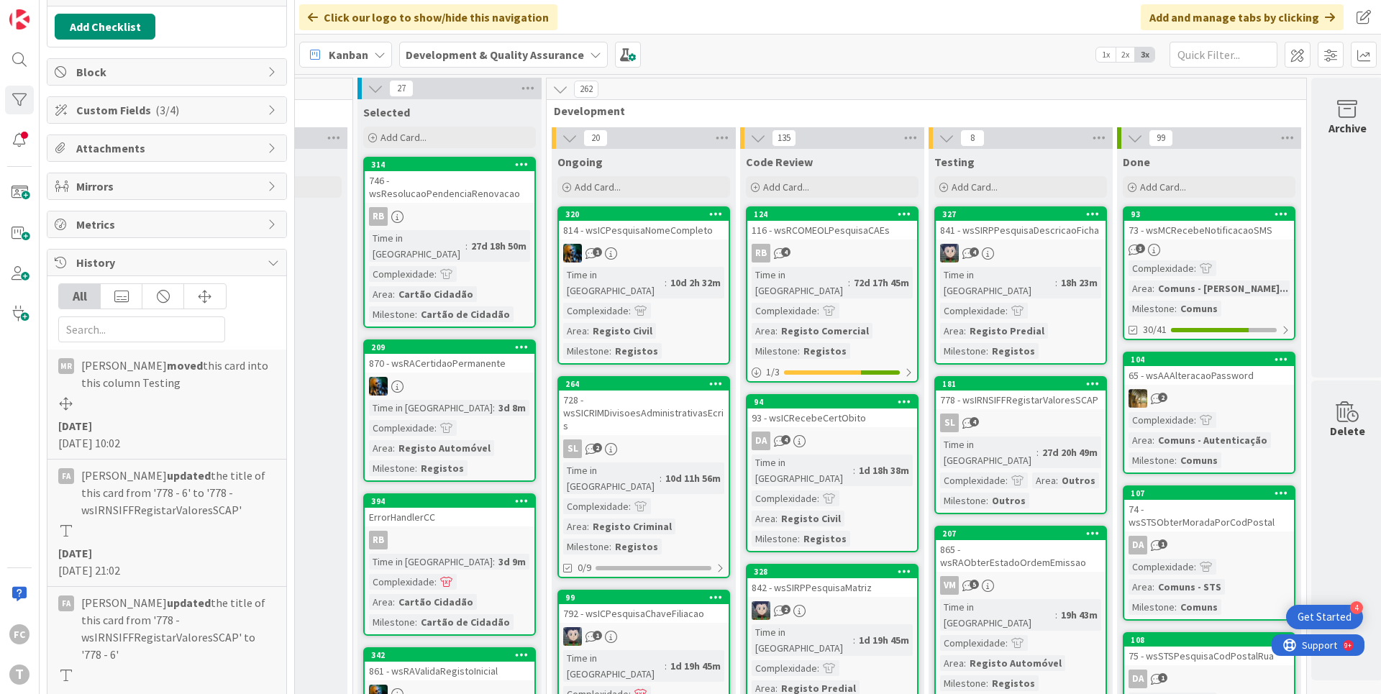
scroll to position [601, 0]
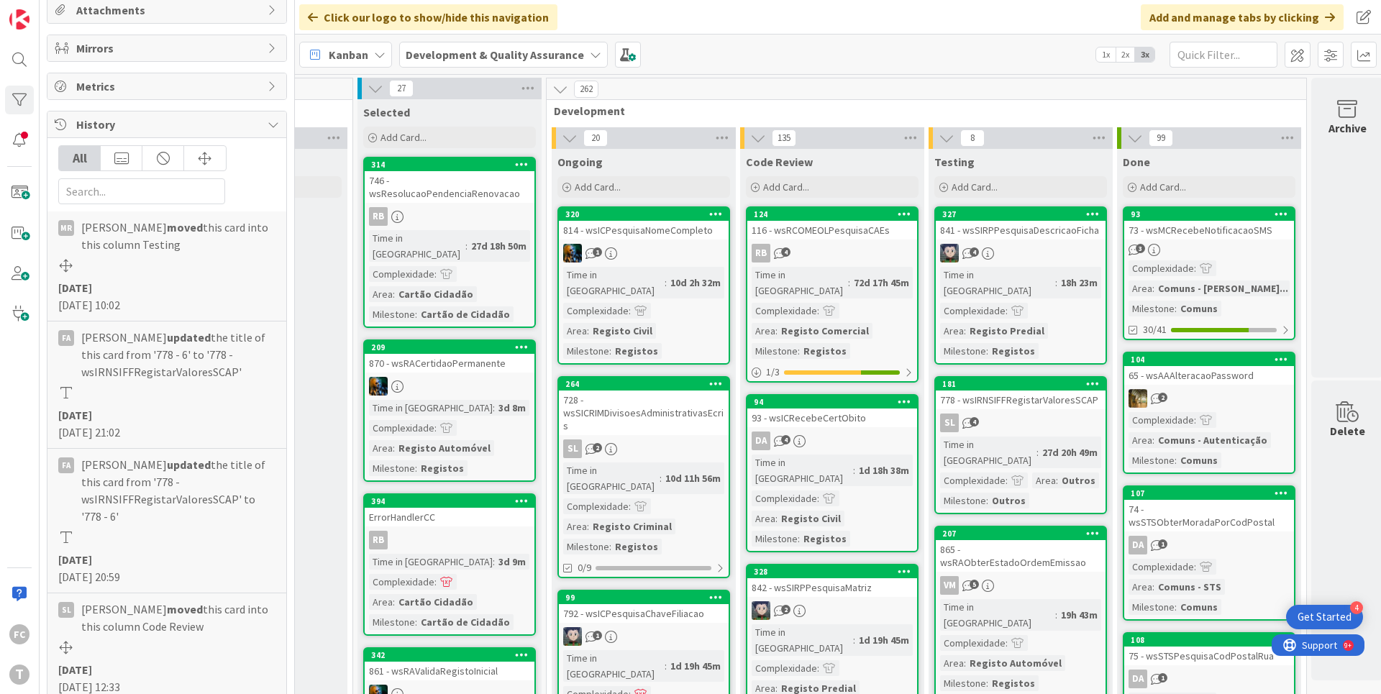
drag, startPoint x: 119, startPoint y: 306, endPoint x: 157, endPoint y: 306, distance: 38.1
click at [157, 306] on div "[DATE] [DATE] 10:02" at bounding box center [166, 296] width 217 height 35
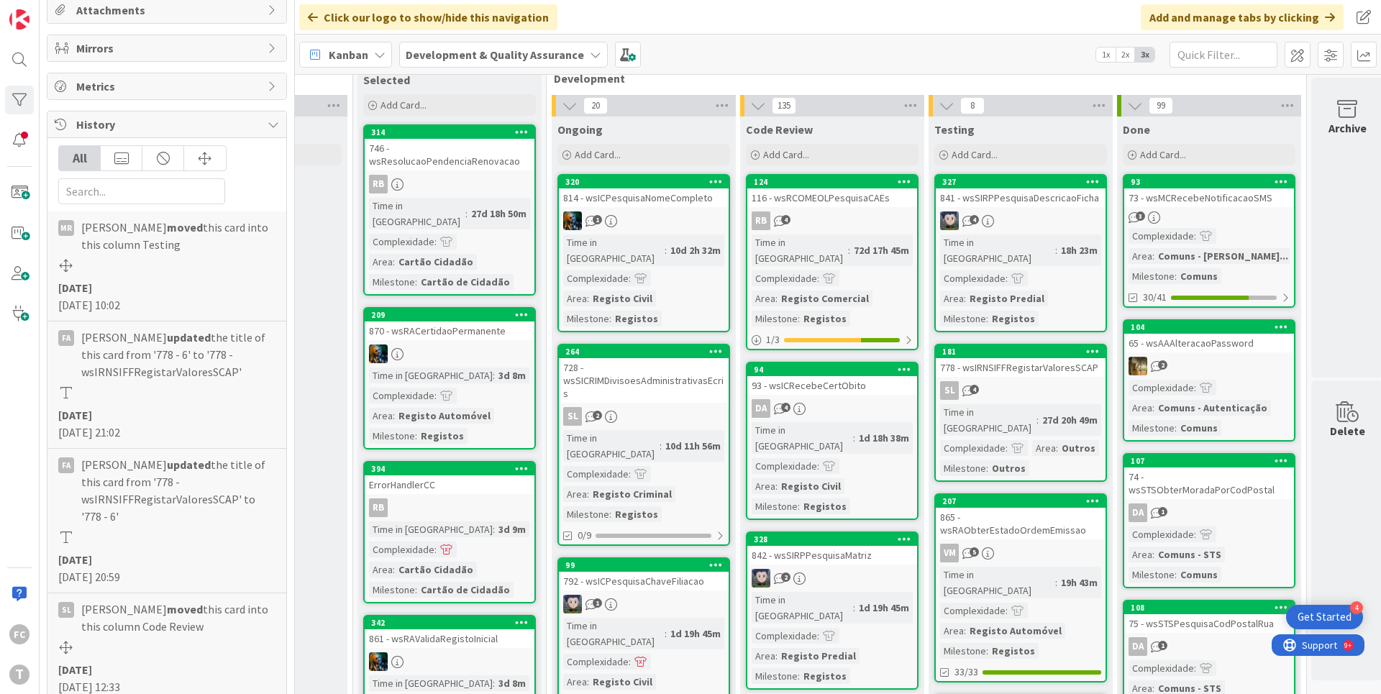
scroll to position [21, 519]
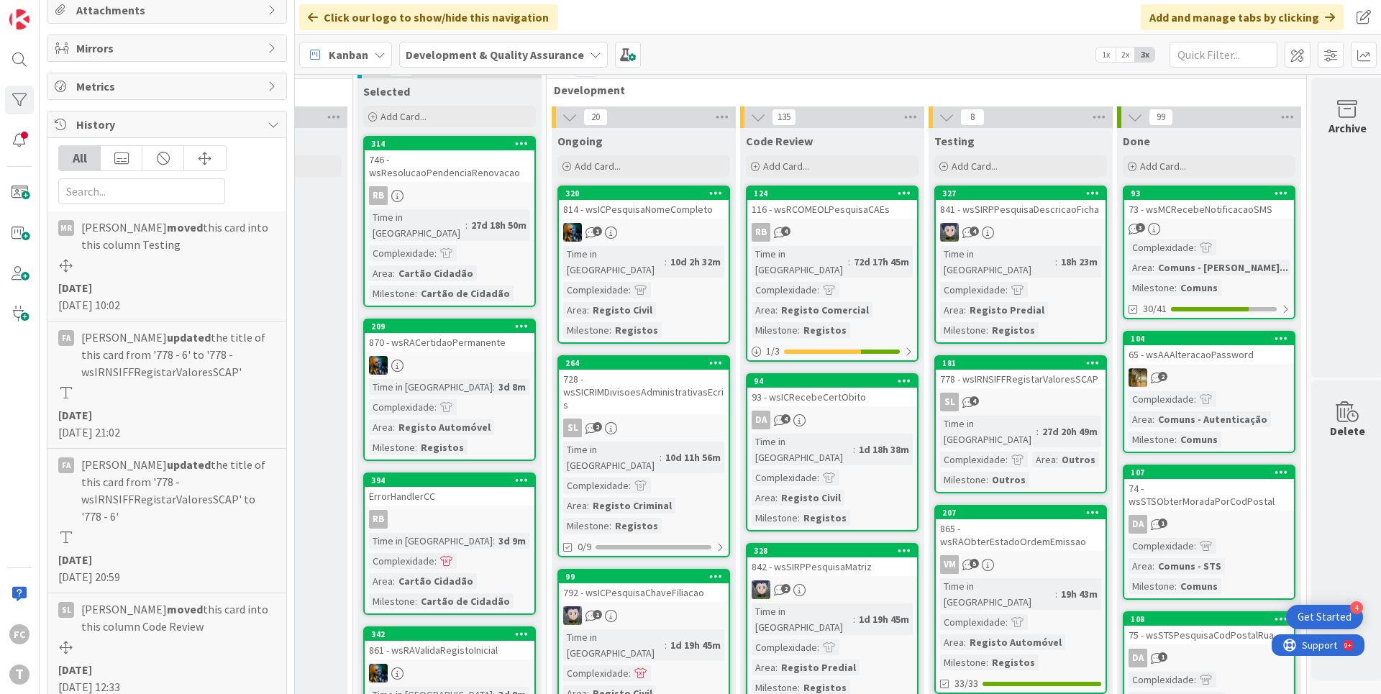
click at [1039, 424] on div "27d 20h 49m" at bounding box center [1070, 432] width 63 height 16
click at [1028, 355] on link "181 778 - wsIRNSIFFRegistarValoresSCAP SL 4 Time in [GEOGRAPHIC_DATA] : 27d 20h…" at bounding box center [1020, 424] width 173 height 138
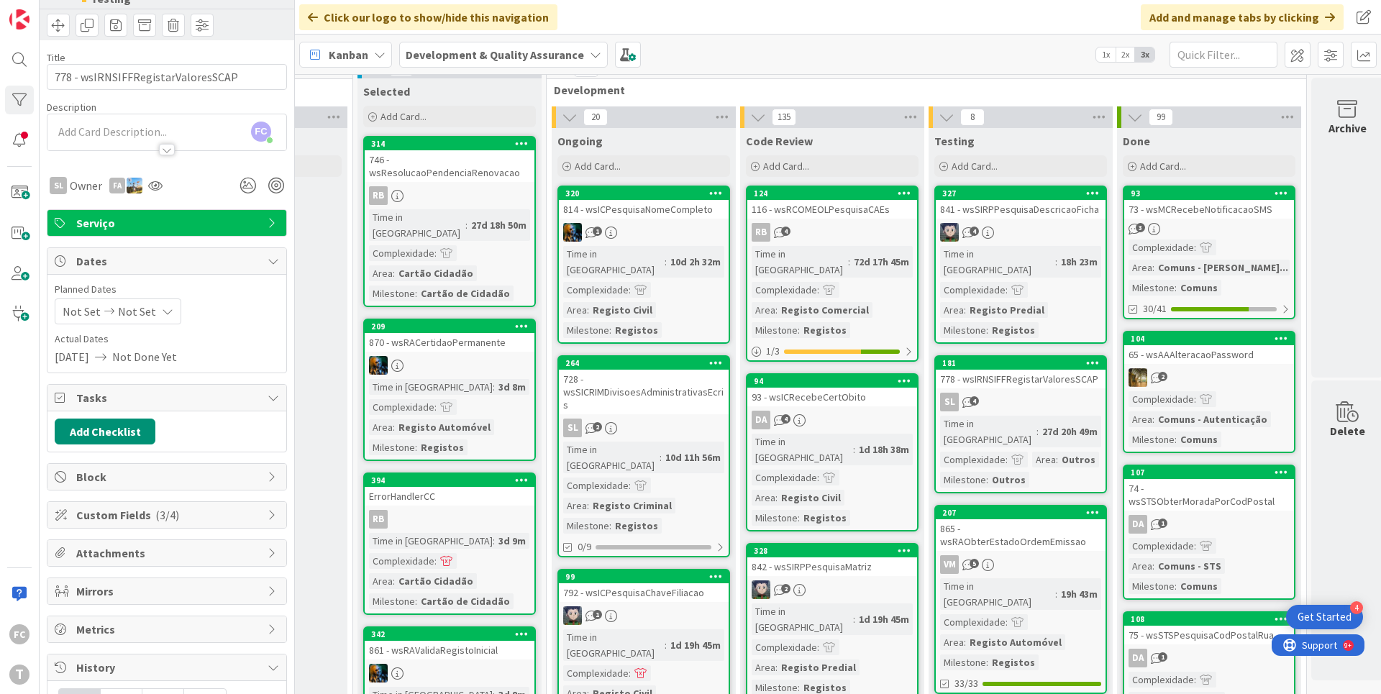
scroll to position [0, 0]
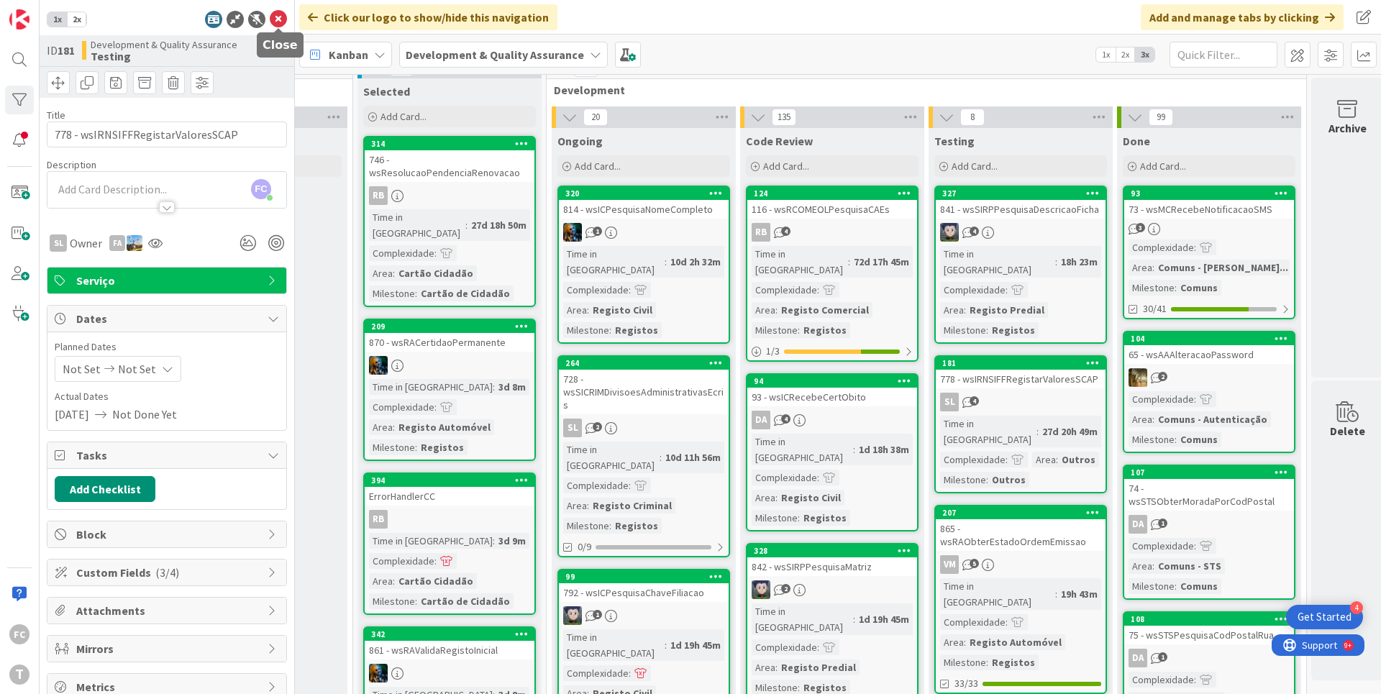
click at [278, 19] on icon at bounding box center [278, 19] width 17 height 17
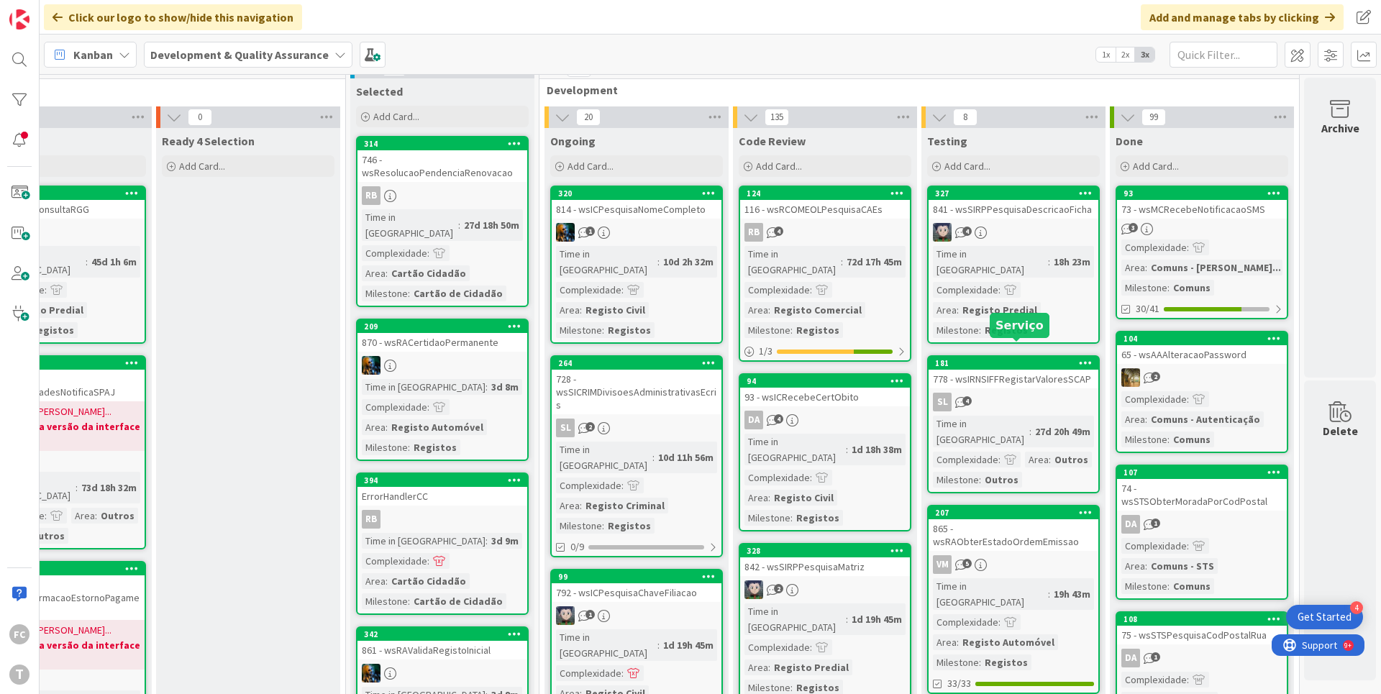
click at [1050, 358] on div "181" at bounding box center [1016, 363] width 163 height 10
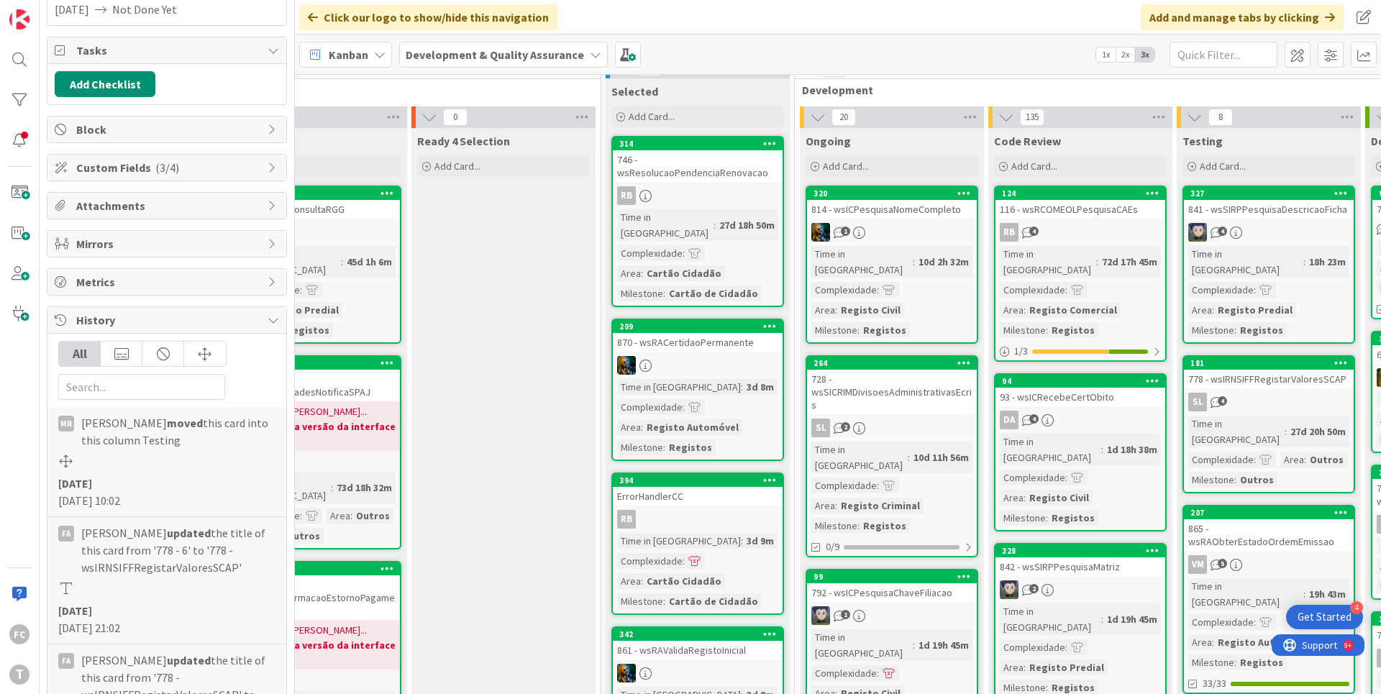
scroll to position [424, 0]
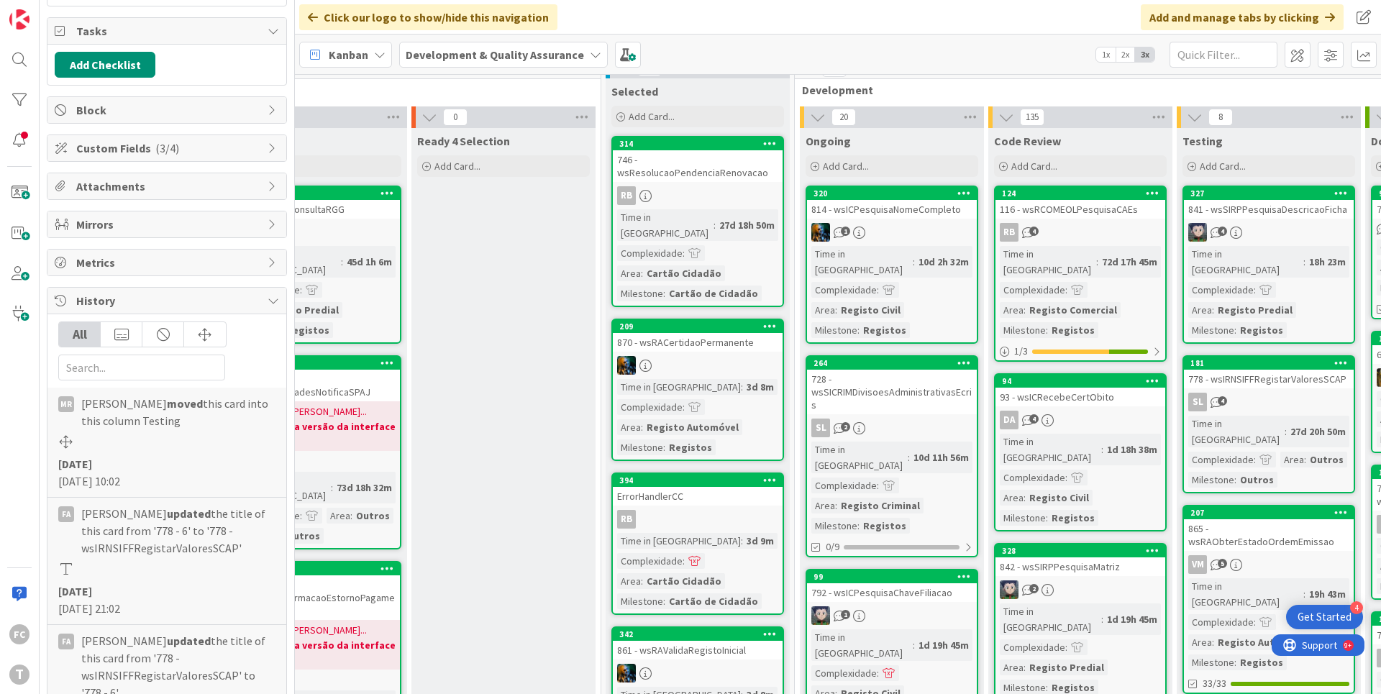
drag, startPoint x: 78, startPoint y: 485, endPoint x: 158, endPoint y: 480, distance: 80.7
click at [158, 480] on div "[DATE] [DATE] 10:02" at bounding box center [166, 472] width 217 height 35
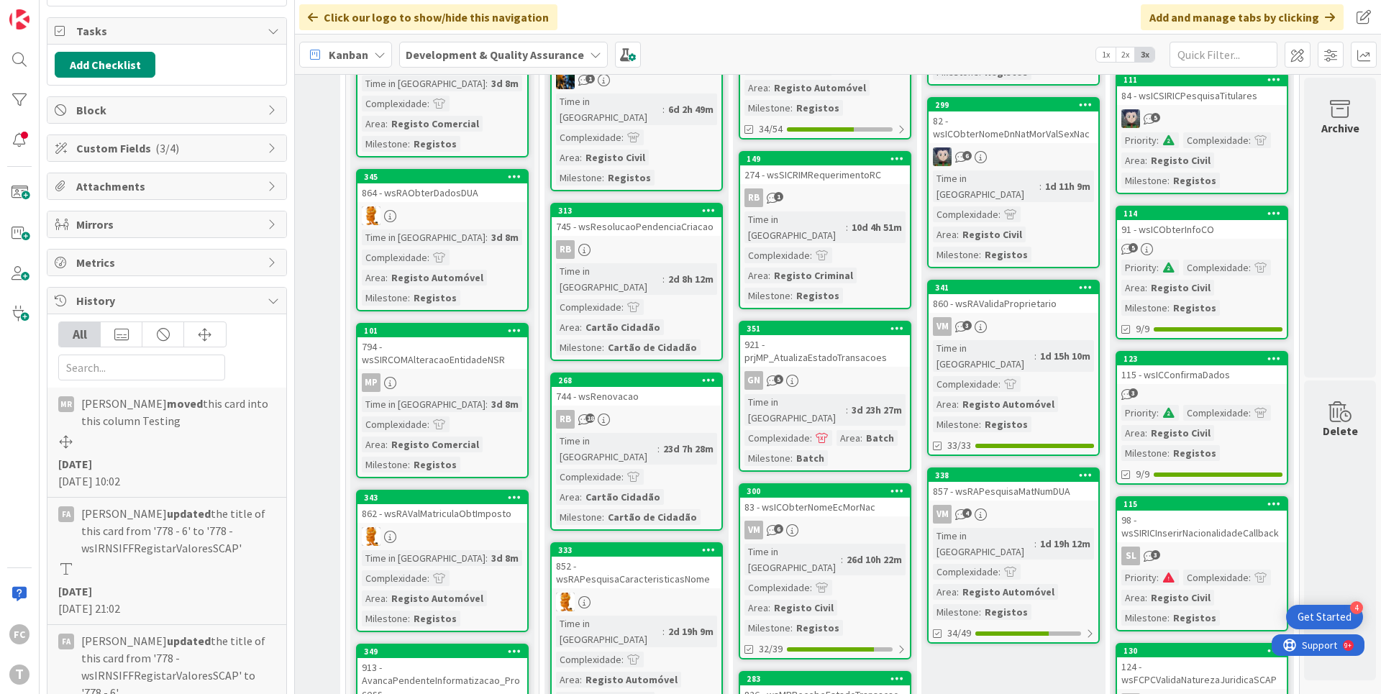
scroll to position [1054, 526]
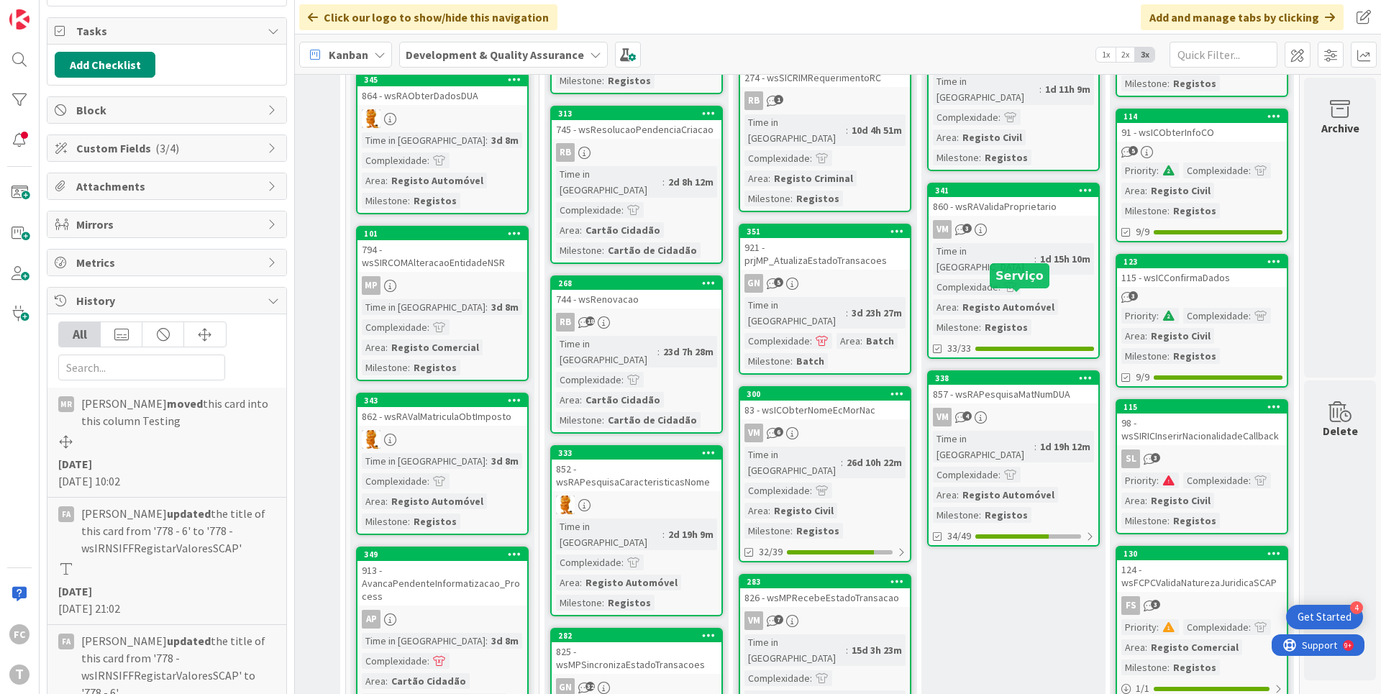
click at [1003, 372] on div "338" at bounding box center [1014, 378] width 170 height 13
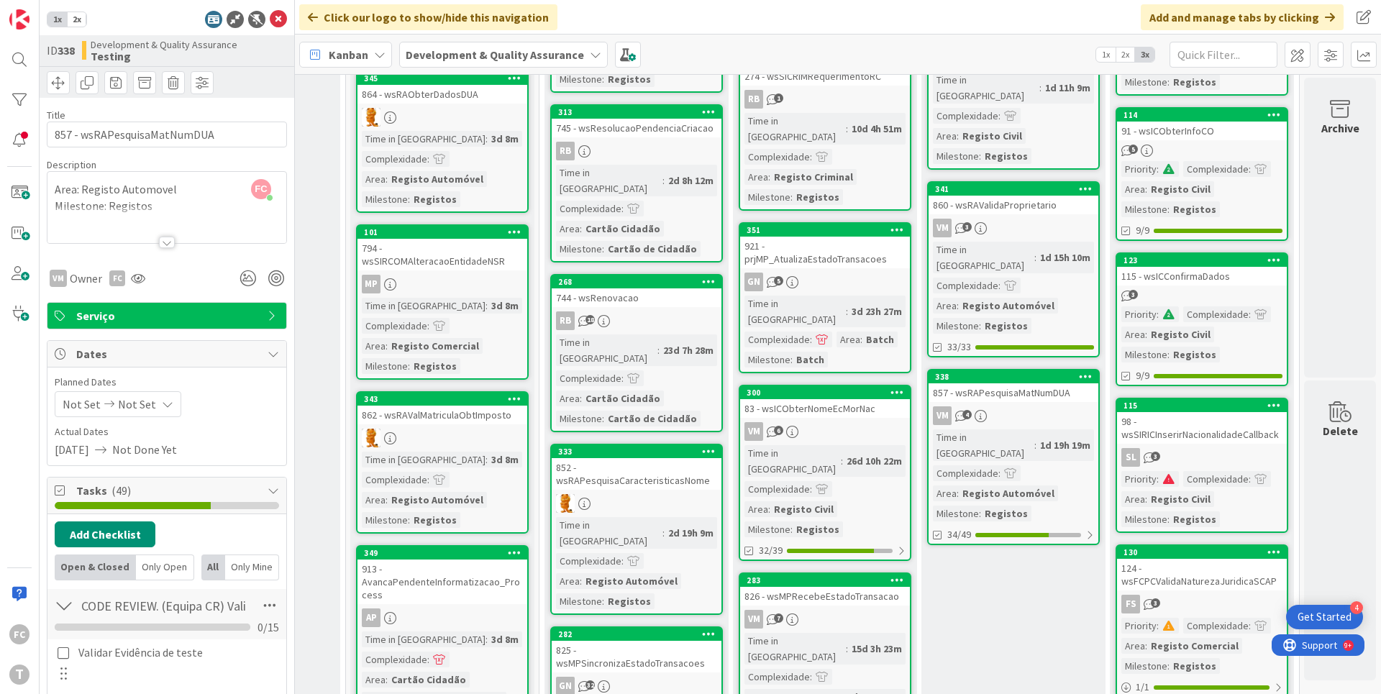
click at [273, 489] on icon at bounding box center [274, 491] width 12 height 12
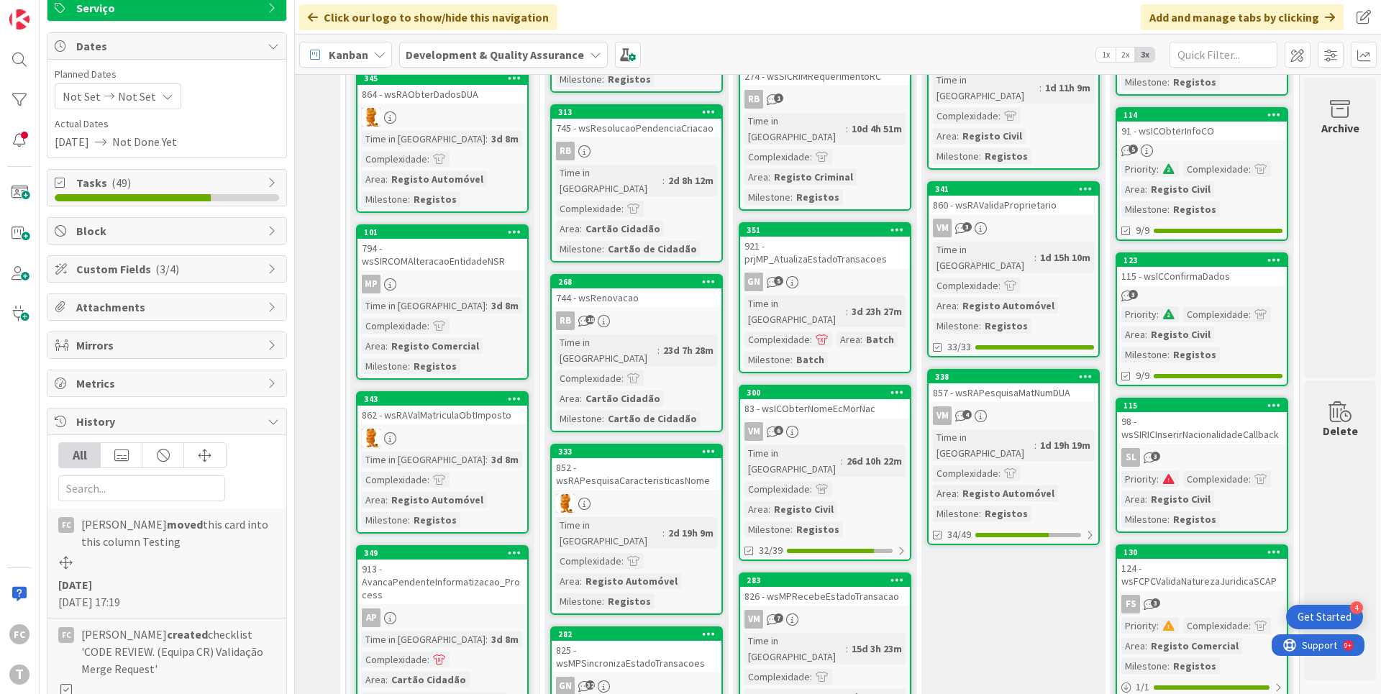
scroll to position [334, 0]
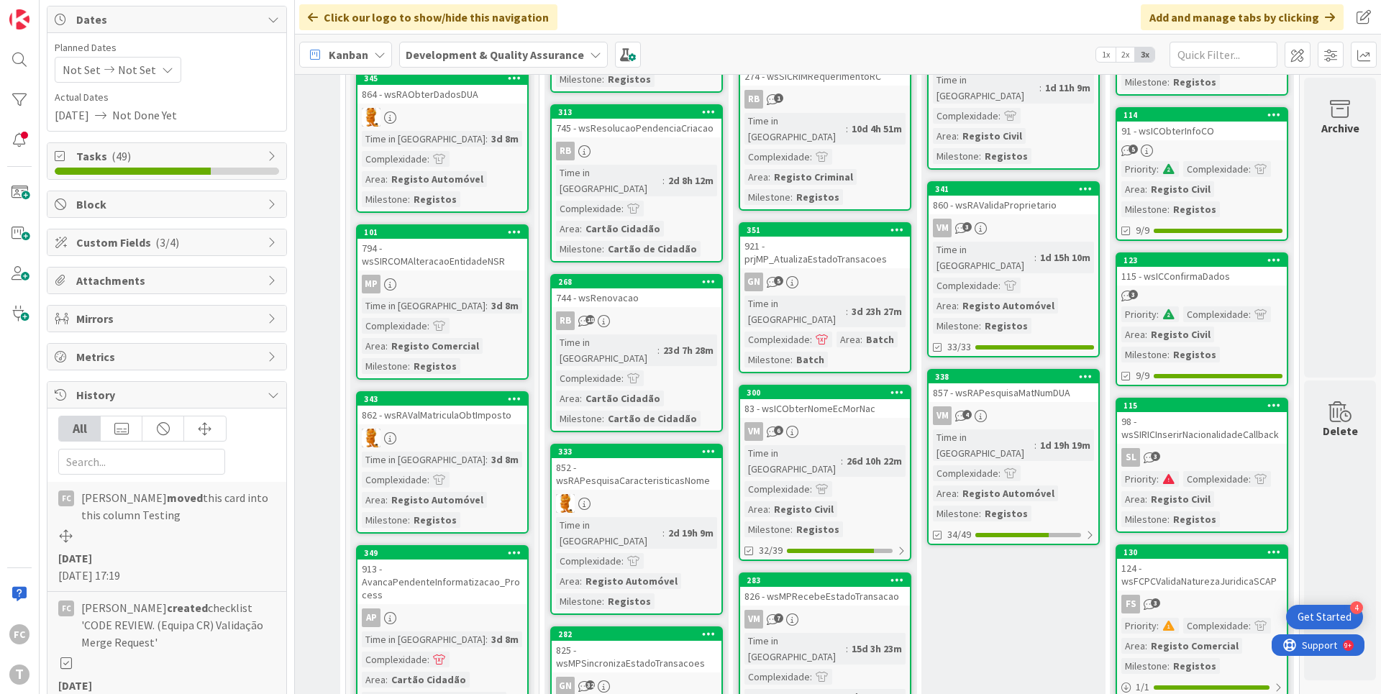
drag, startPoint x: 120, startPoint y: 576, endPoint x: 173, endPoint y: 577, distance: 52.5
click at [173, 577] on div "[DATE] [DATE] 17:19" at bounding box center [166, 567] width 217 height 35
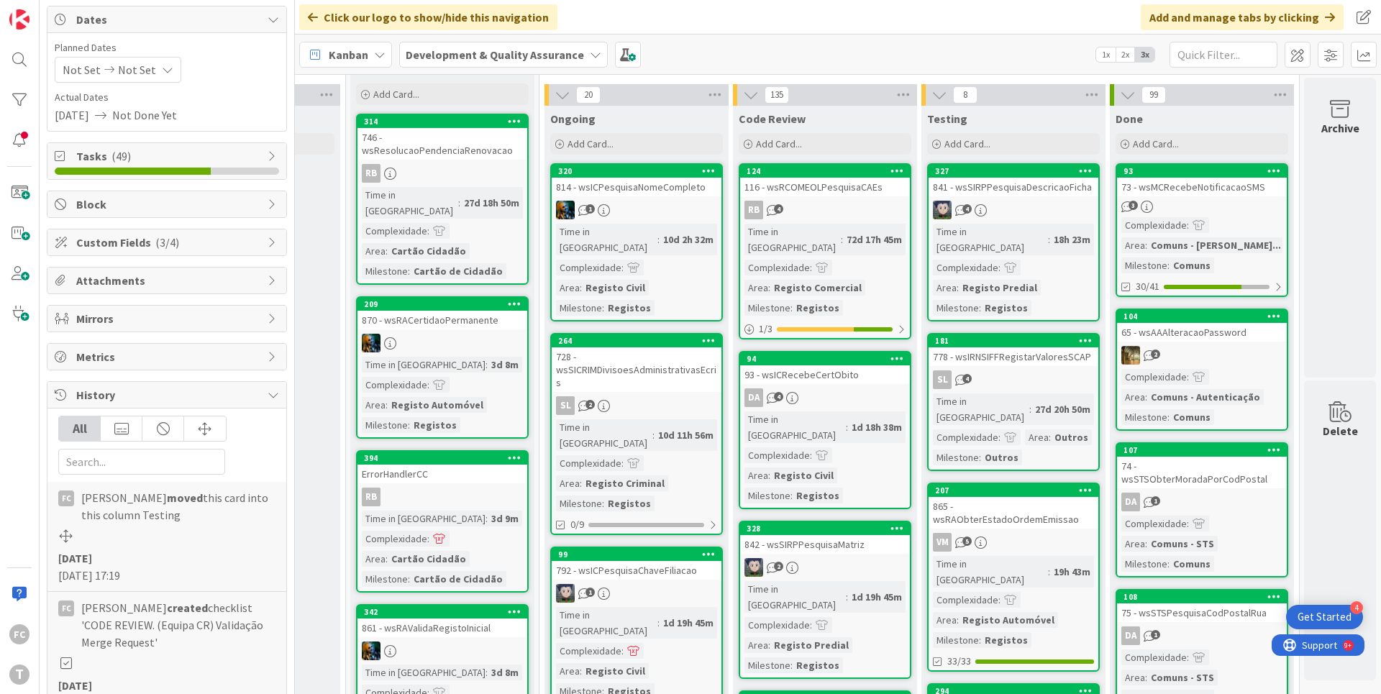
scroll to position [0, 526]
